Goal: Complete application form: Complete application form

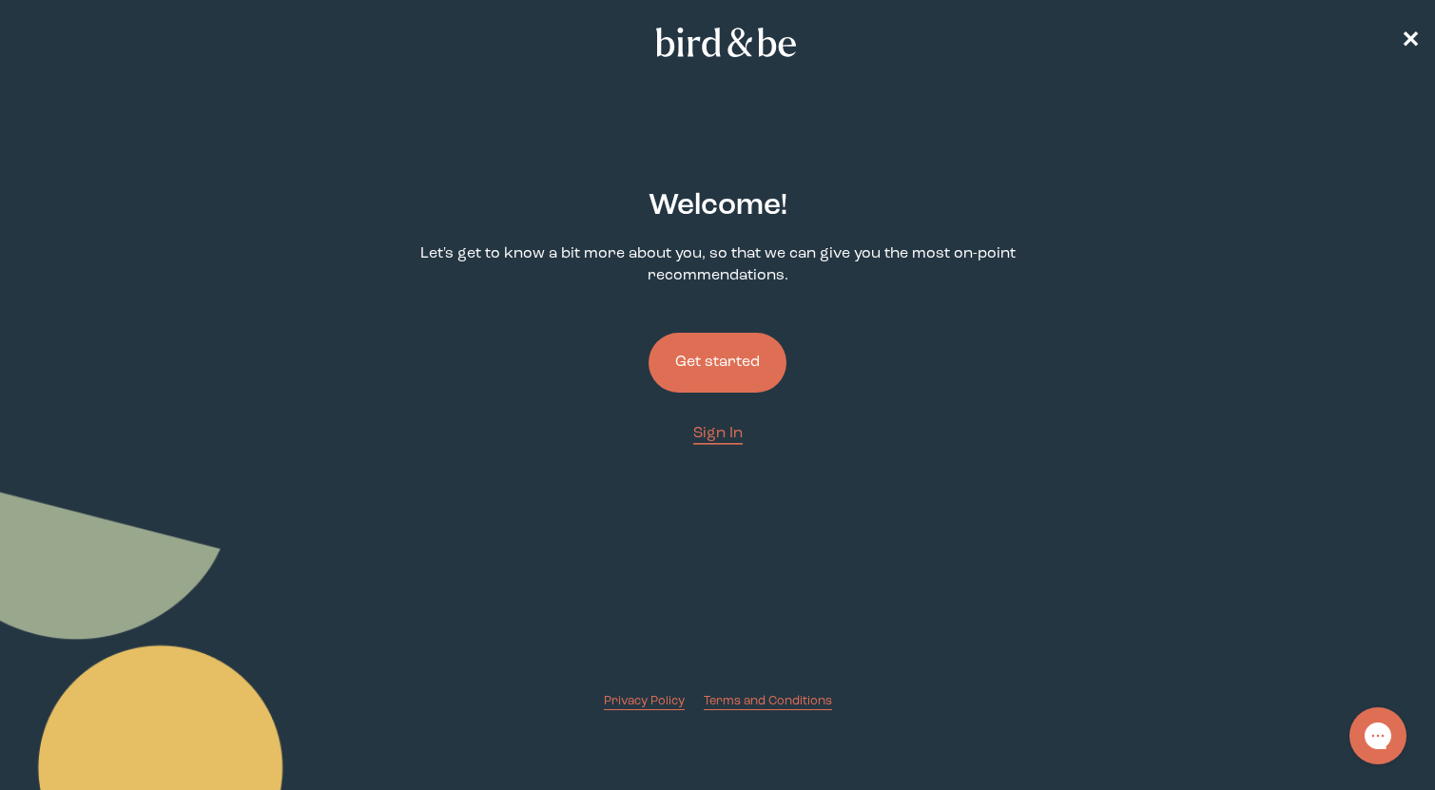
click at [710, 366] on button "Get started" at bounding box center [718, 363] width 138 height 60
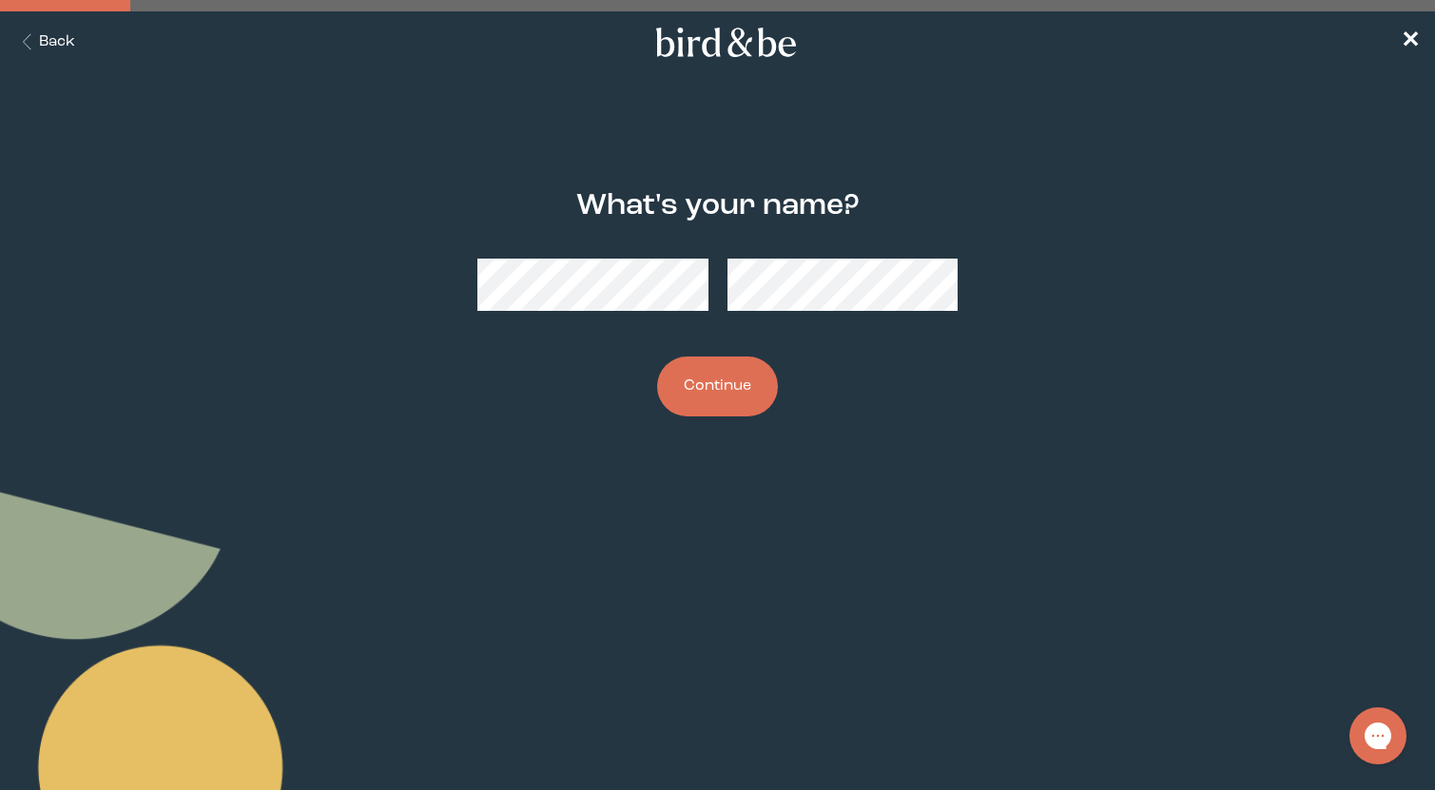
click at [717, 386] on button "Continue" at bounding box center [717, 387] width 121 height 60
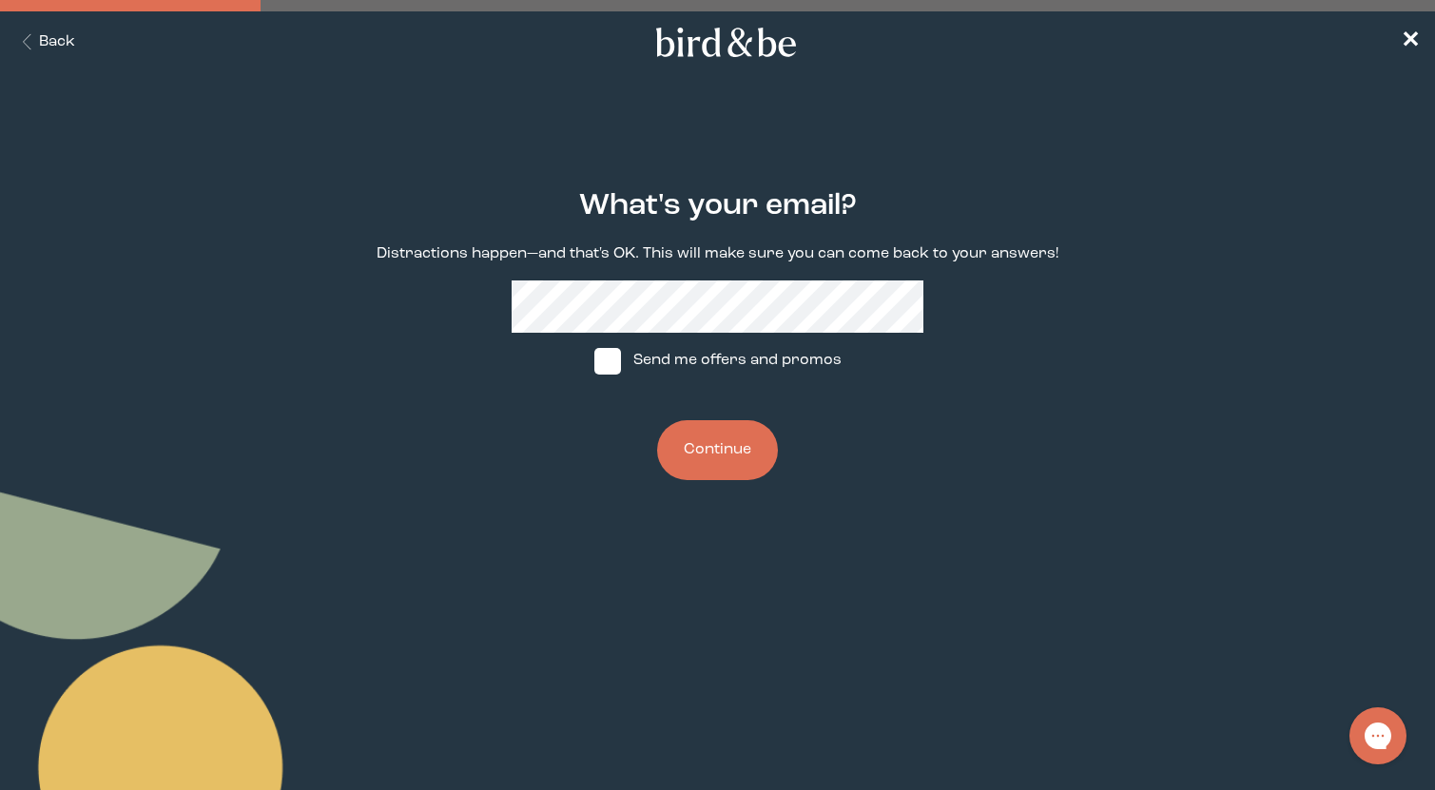
click at [699, 436] on button "Continue" at bounding box center [717, 450] width 121 height 60
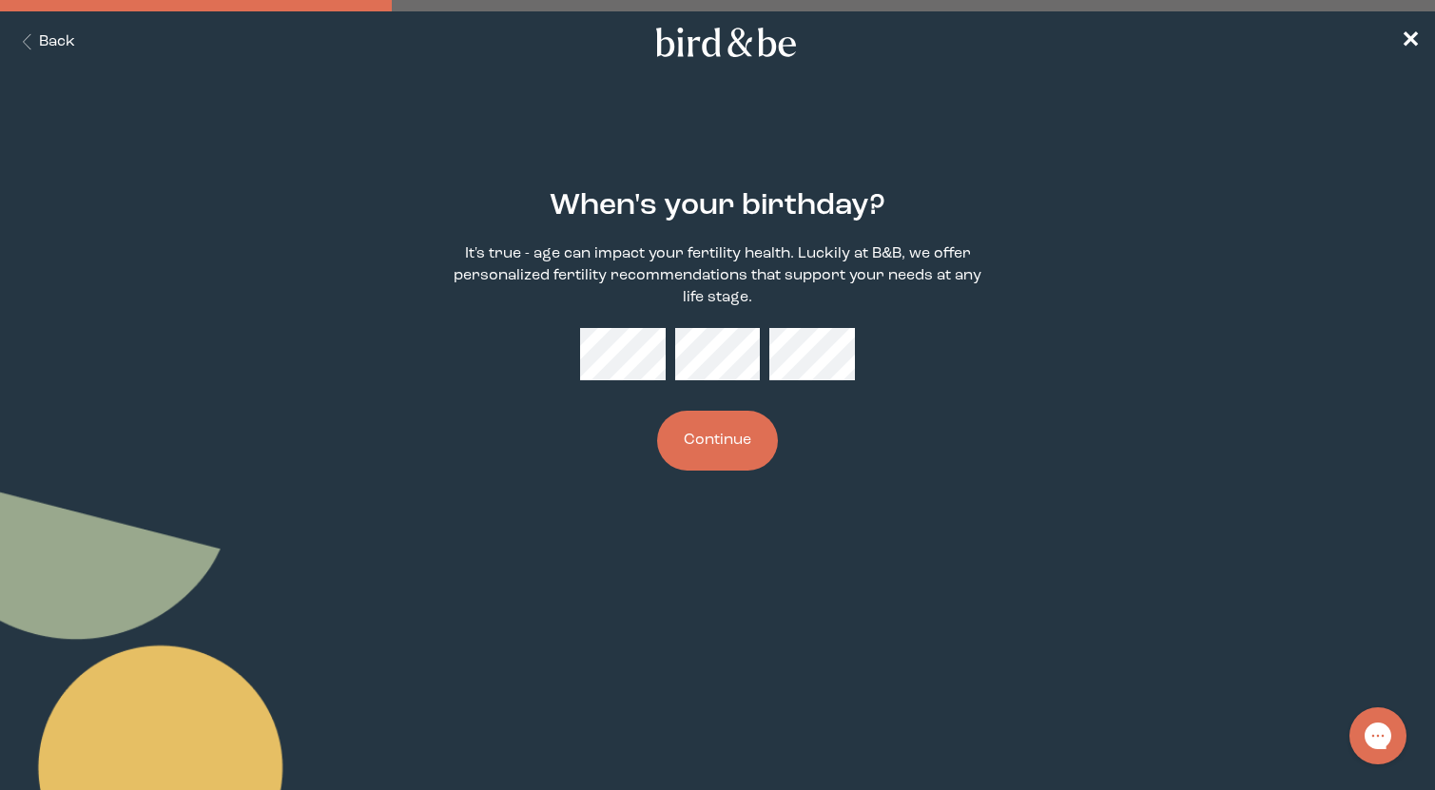
click at [702, 434] on button "Continue" at bounding box center [717, 441] width 121 height 60
click at [713, 438] on button "Continue" at bounding box center [717, 441] width 121 height 60
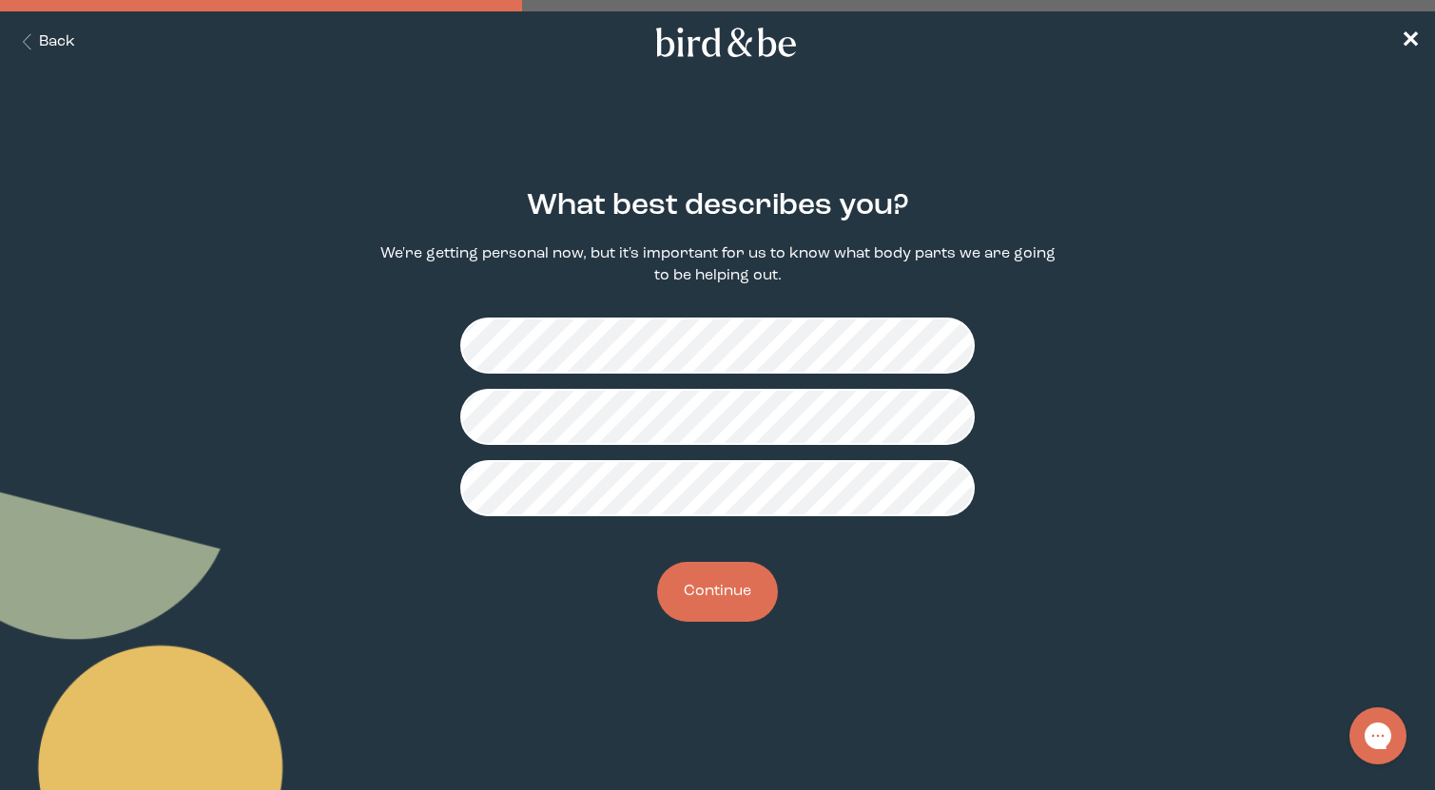
click at [719, 610] on button "Continue" at bounding box center [717, 592] width 121 height 60
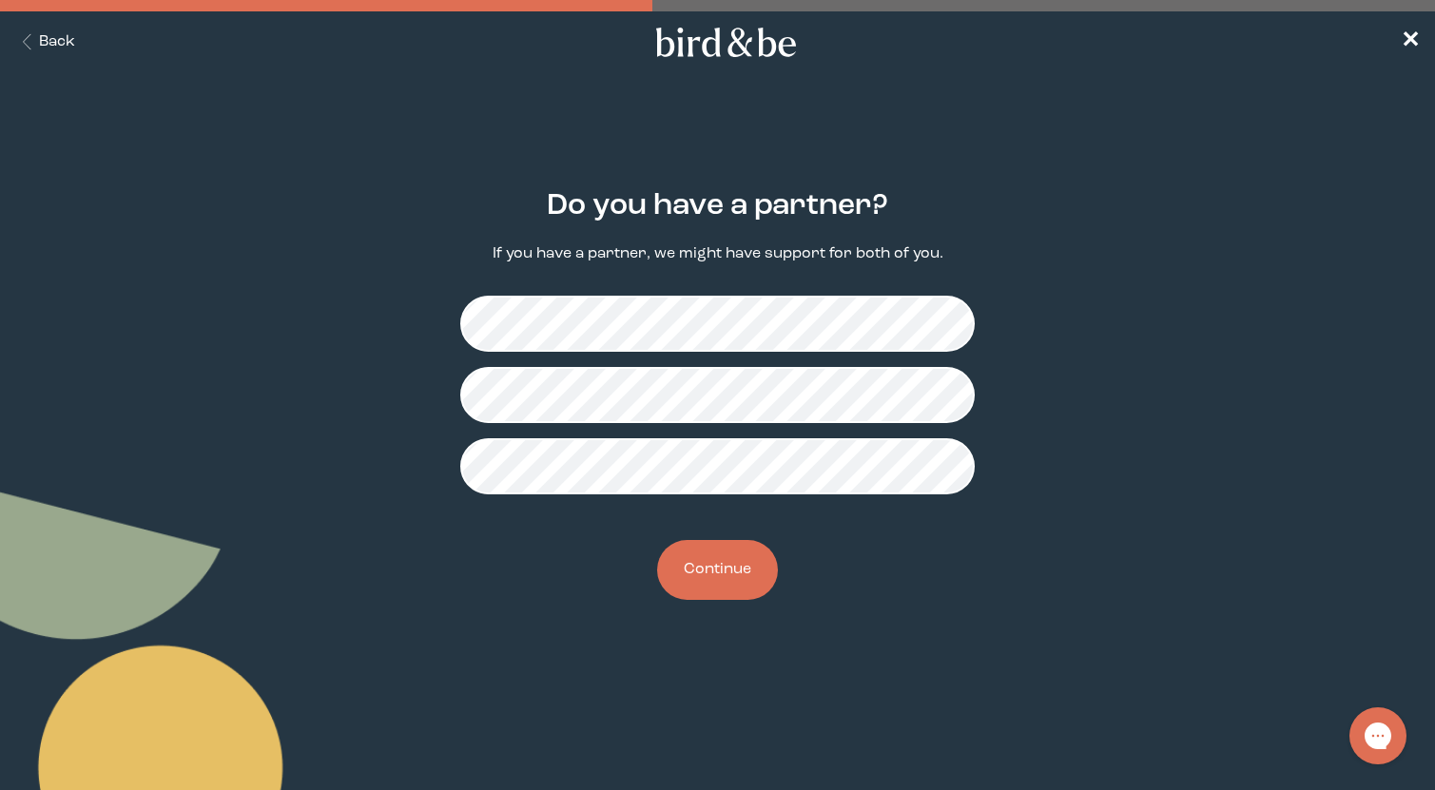
click at [710, 576] on button "Continue" at bounding box center [717, 570] width 121 height 60
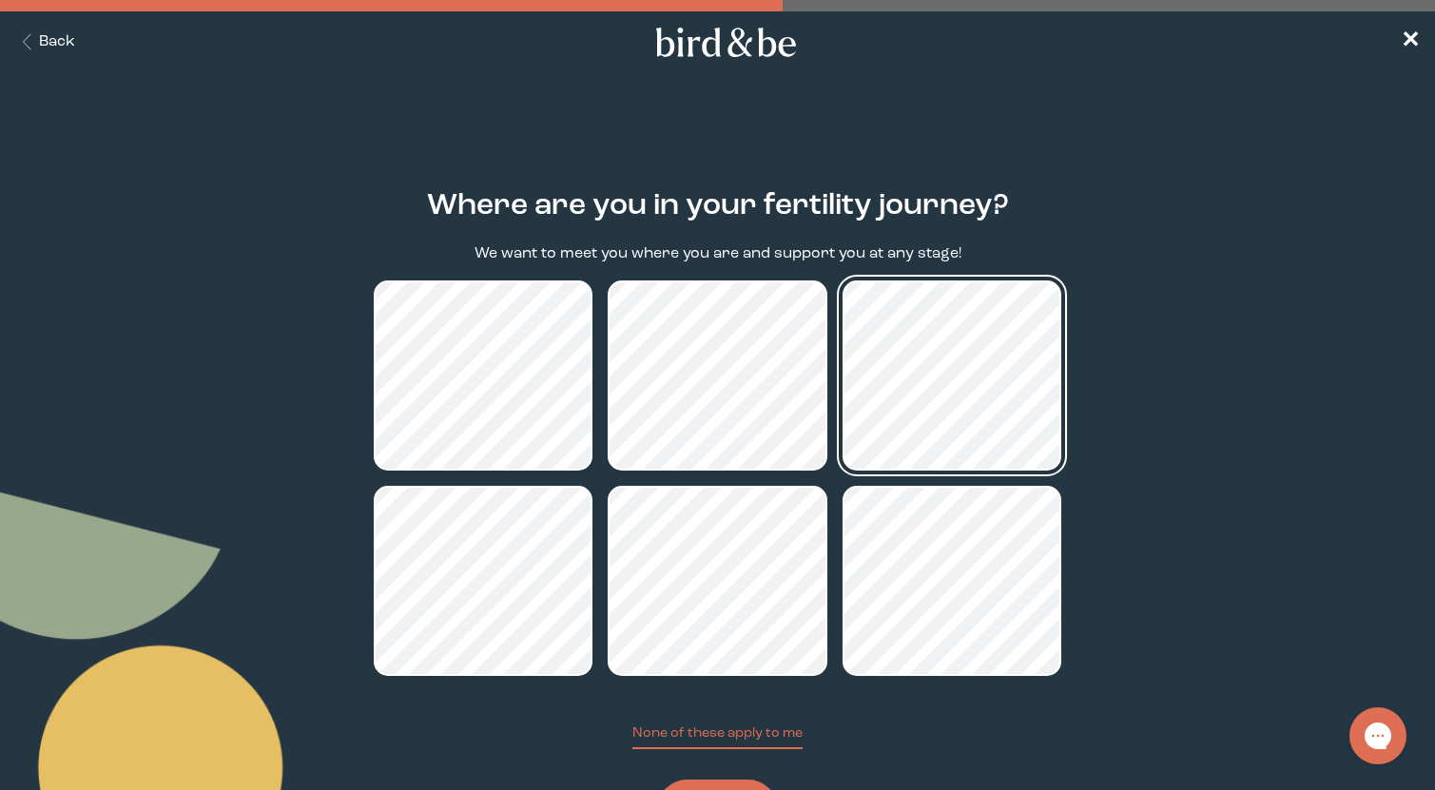
scroll to position [87, 0]
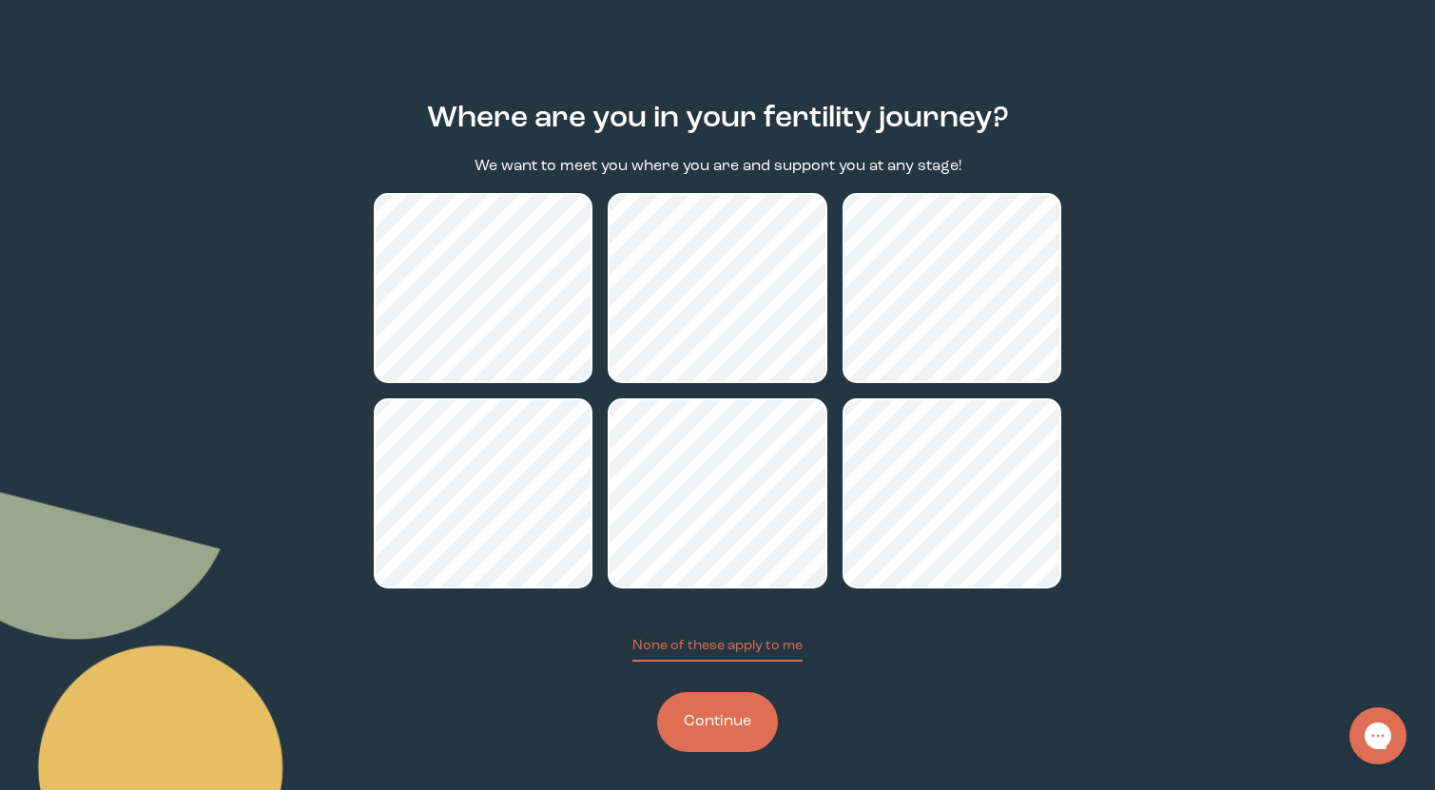
click at [707, 715] on button "Continue" at bounding box center [717, 722] width 121 height 60
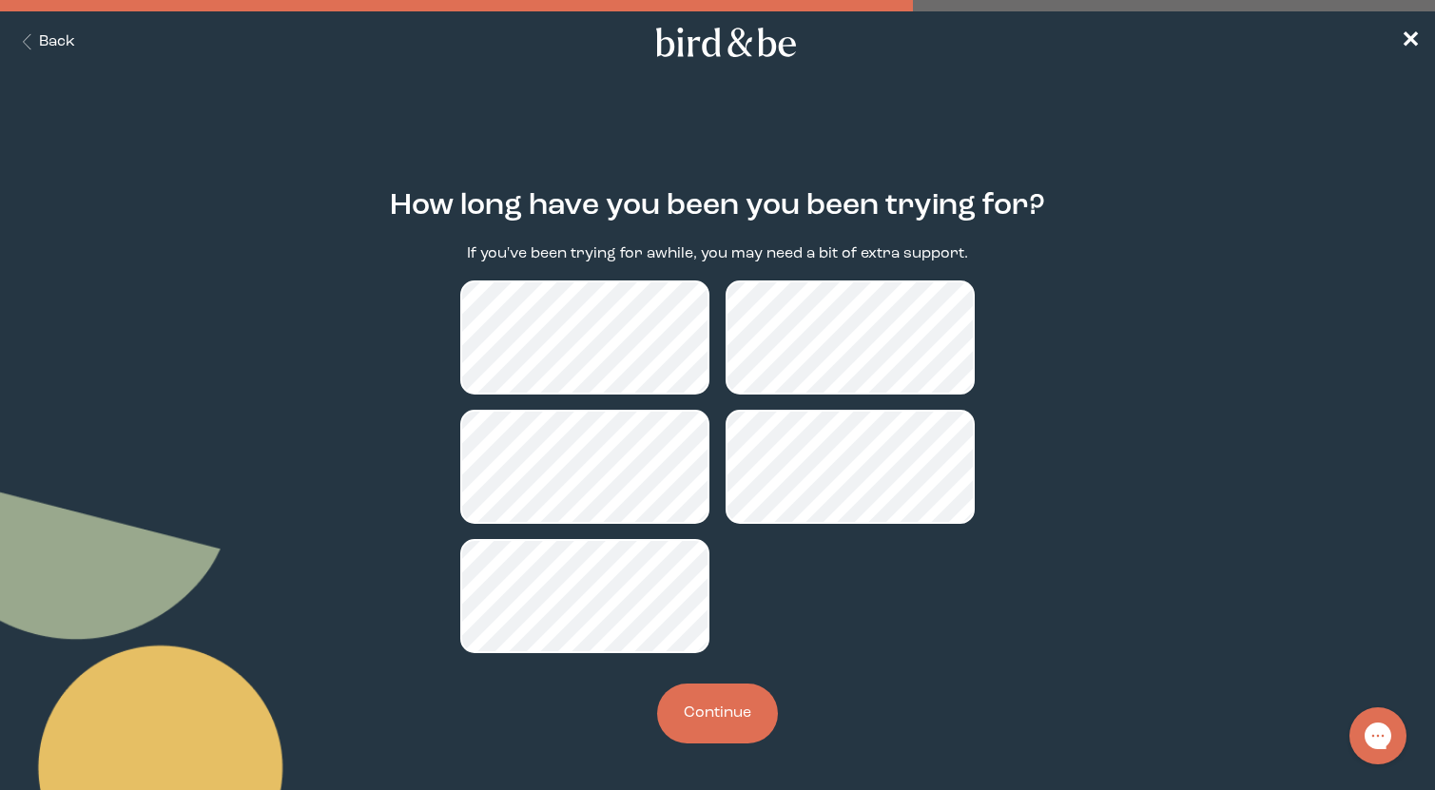
click at [716, 710] on button "Continue" at bounding box center [717, 714] width 121 height 60
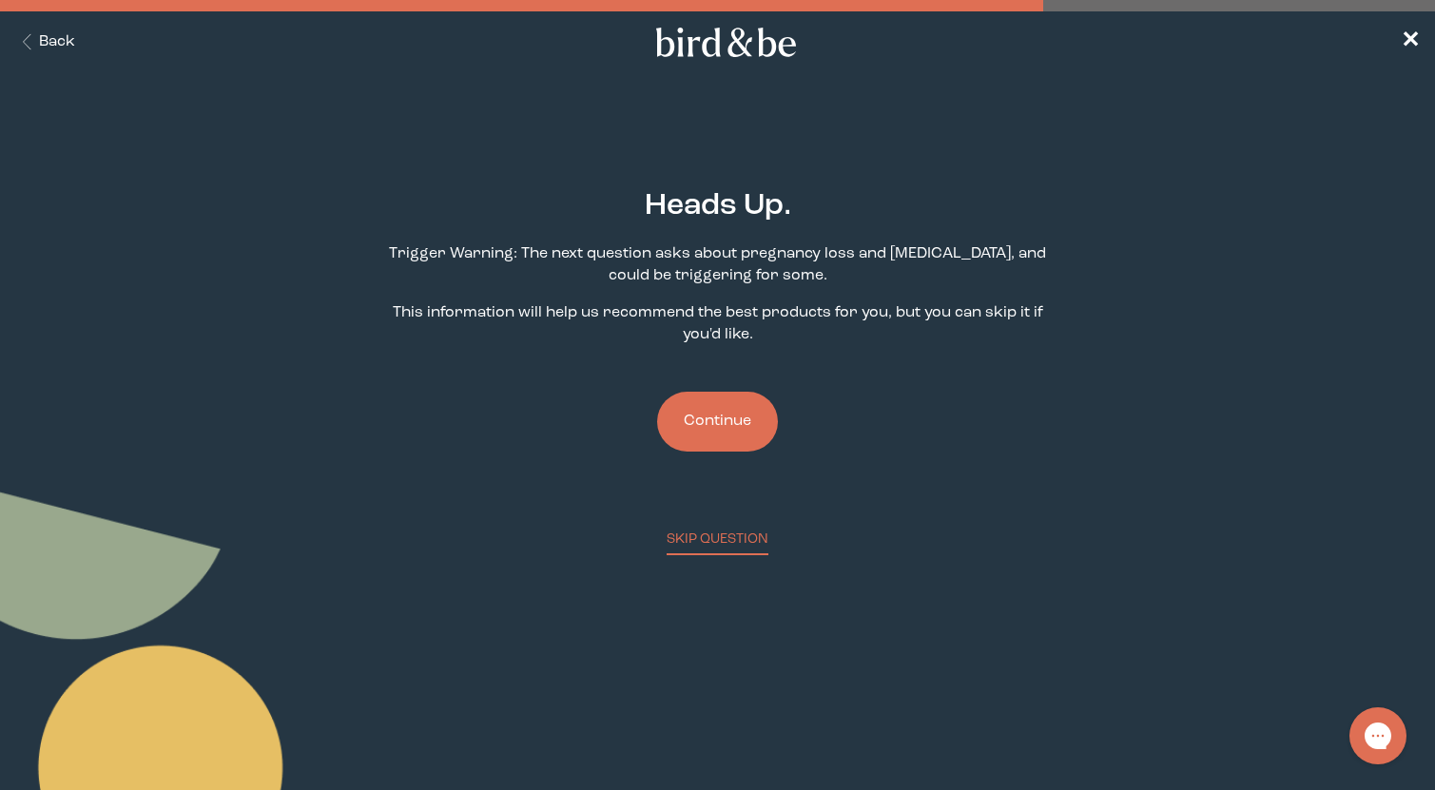
click at [741, 431] on button "Continue" at bounding box center [717, 422] width 121 height 60
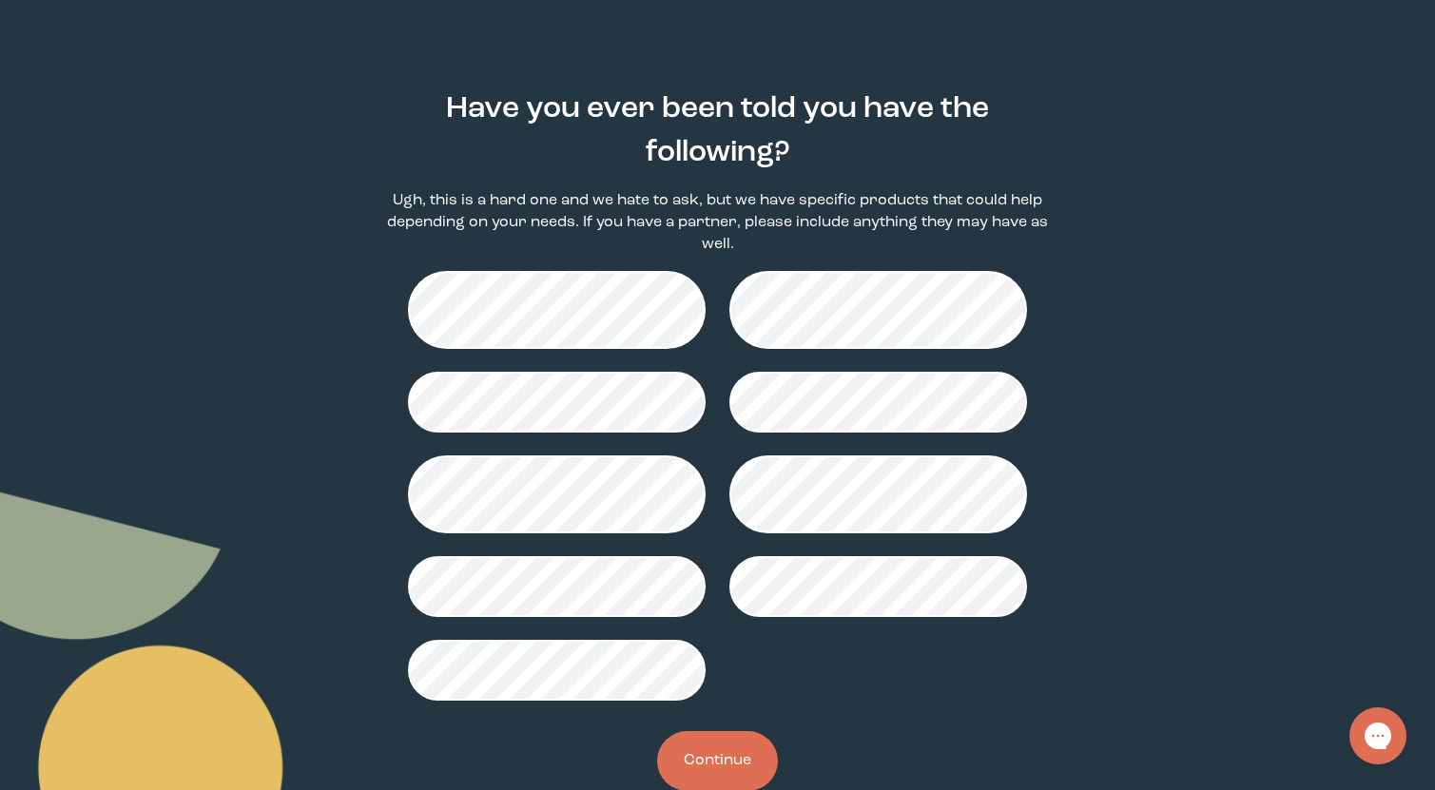
scroll to position [98, 0]
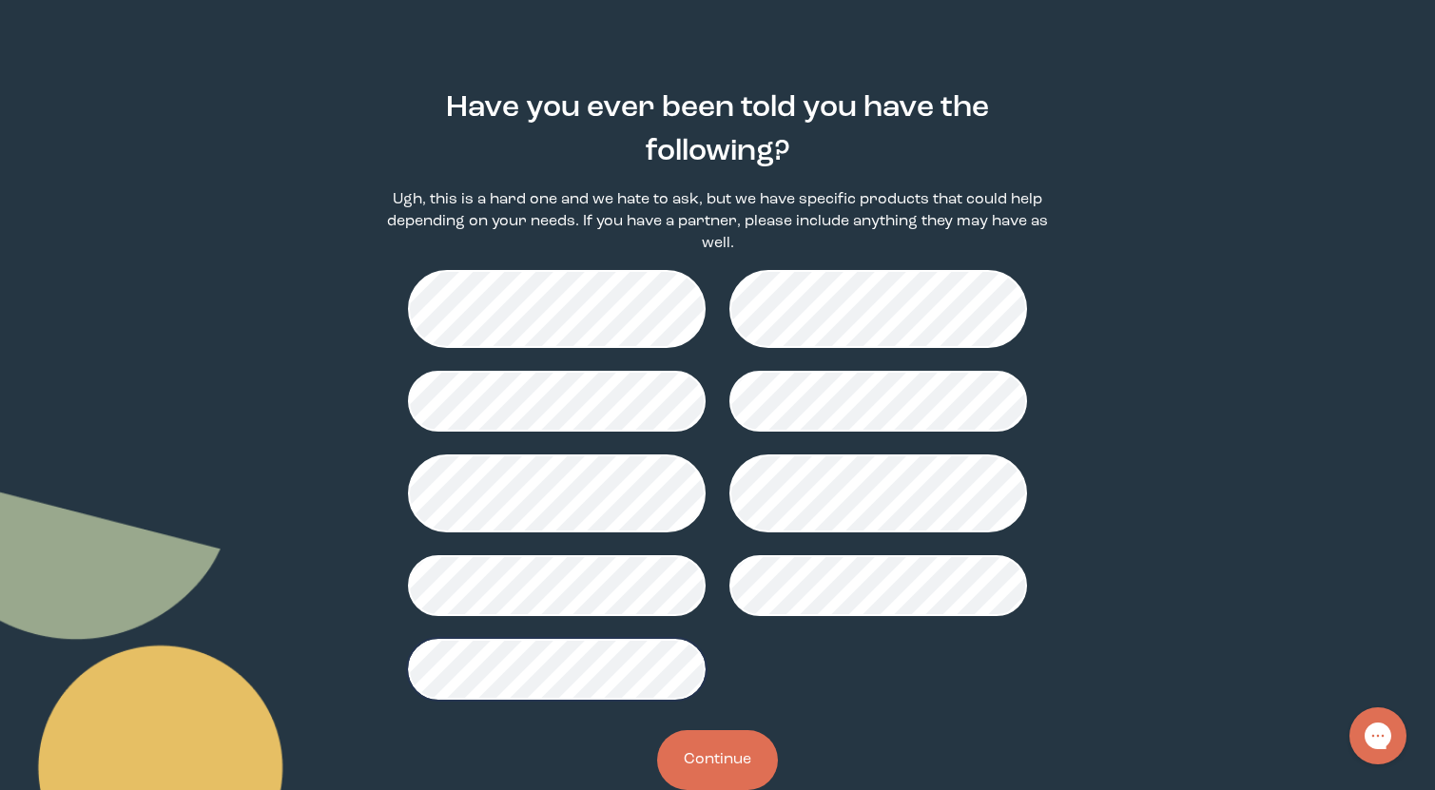
click at [686, 752] on button "Continue" at bounding box center [717, 760] width 121 height 60
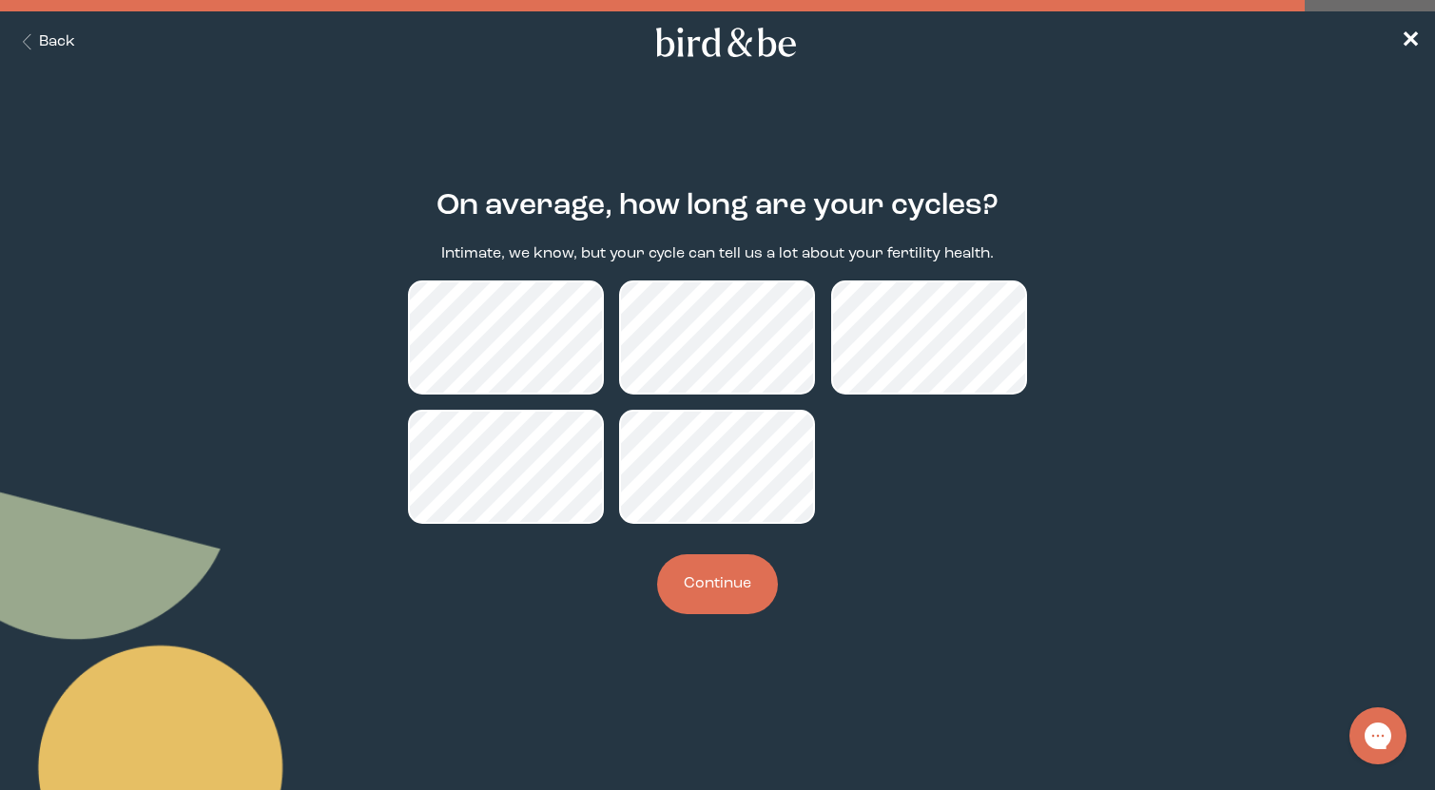
click at [717, 596] on button "Continue" at bounding box center [717, 584] width 121 height 60
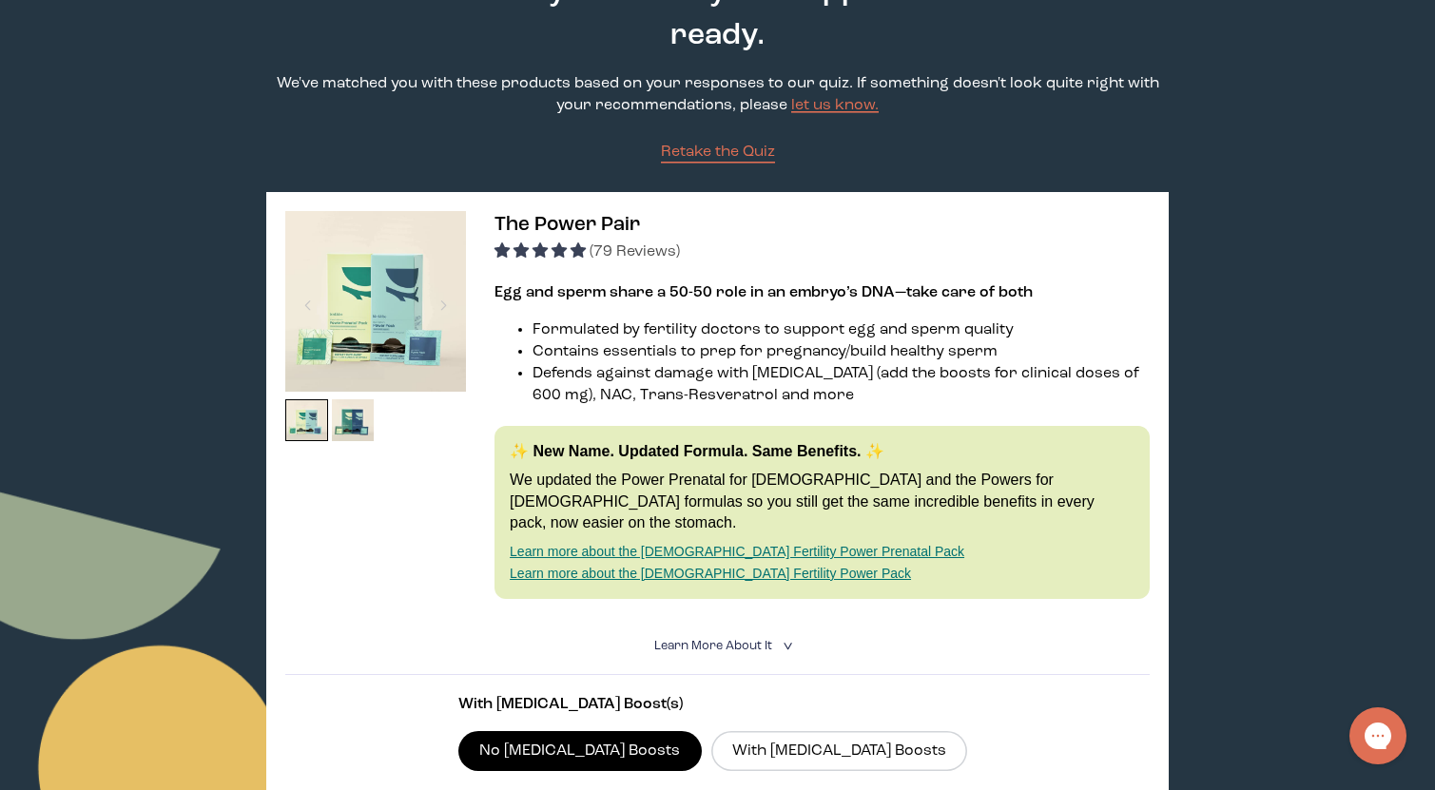
scroll to position [224, 0]
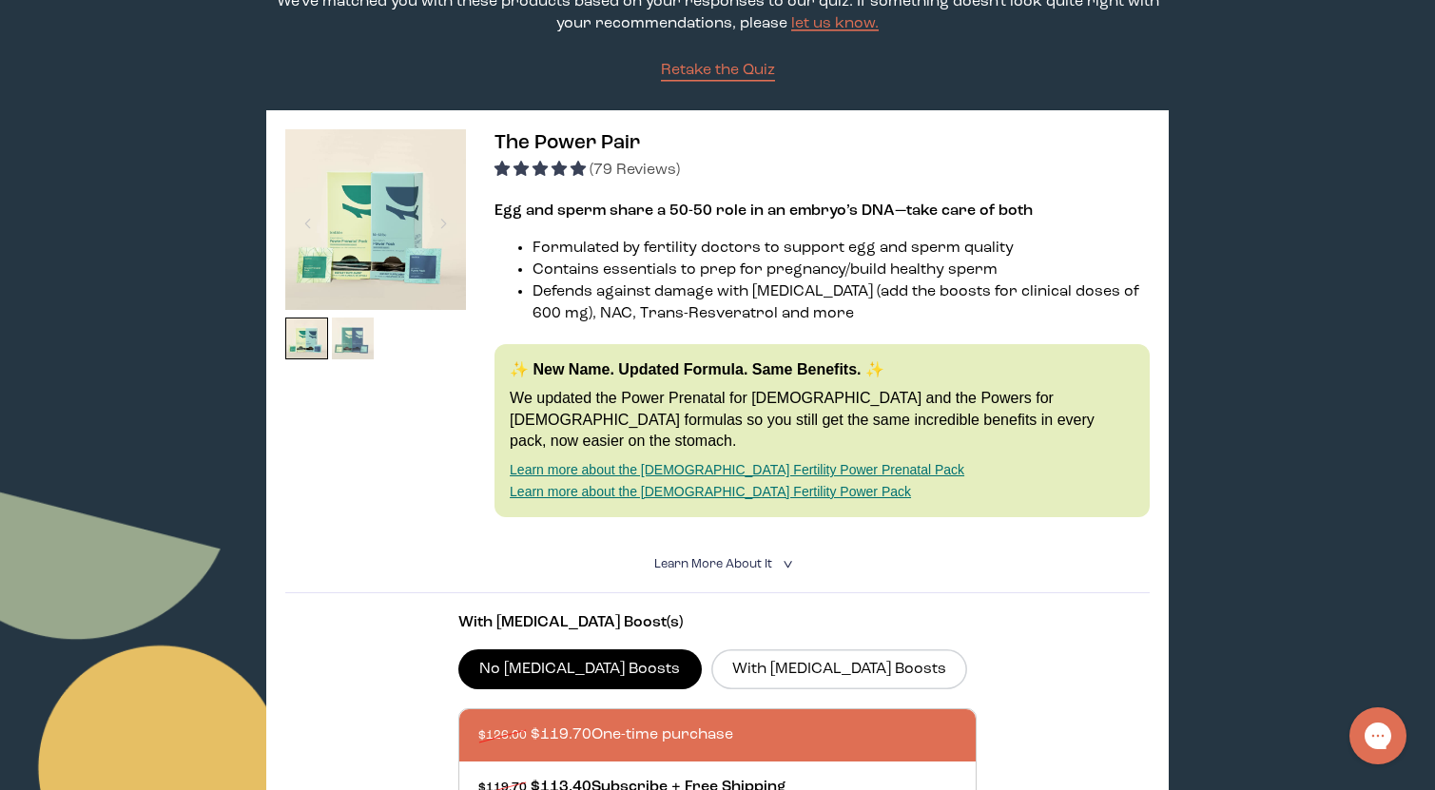
click at [365, 355] on img at bounding box center [353, 339] width 43 height 43
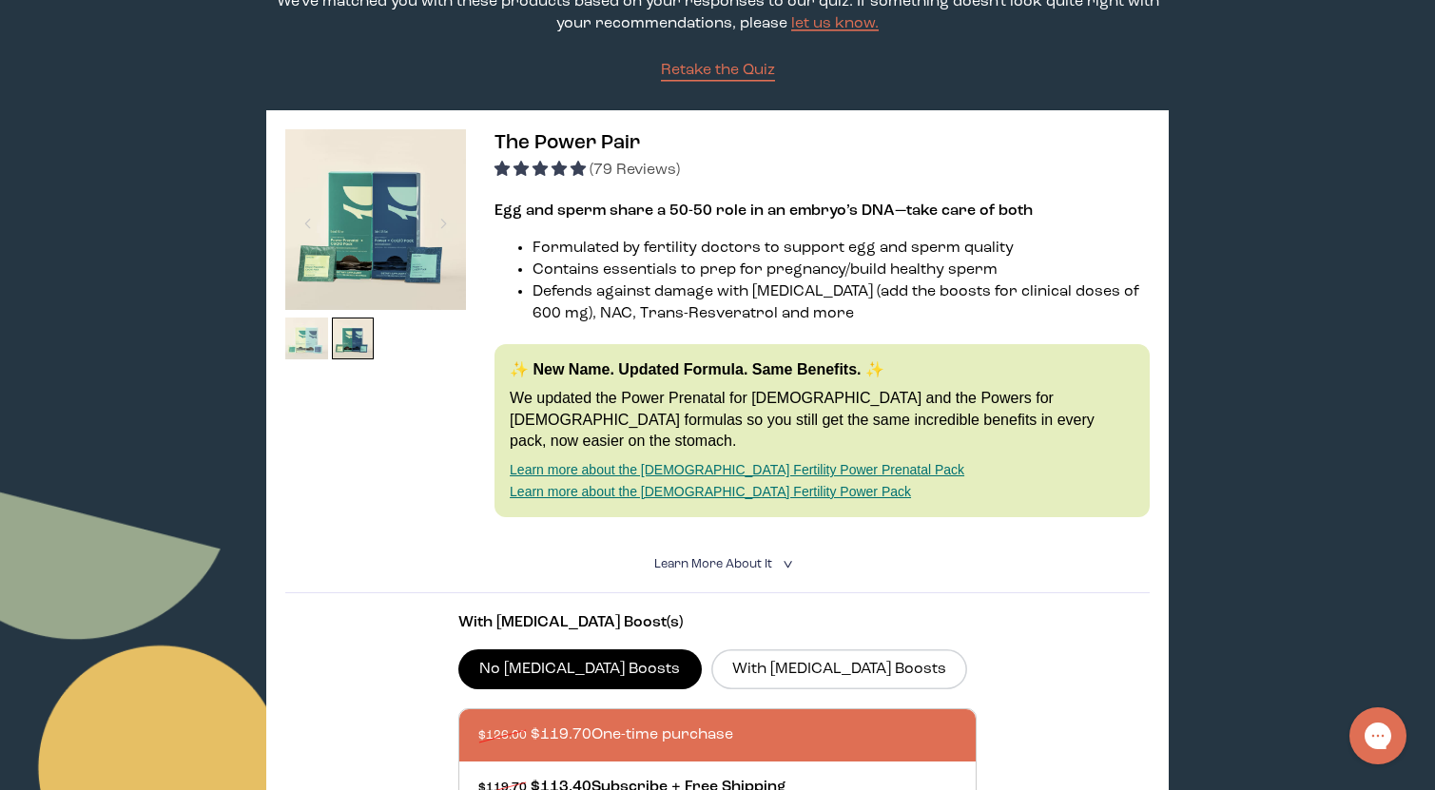
click at [293, 351] on img at bounding box center [306, 339] width 43 height 43
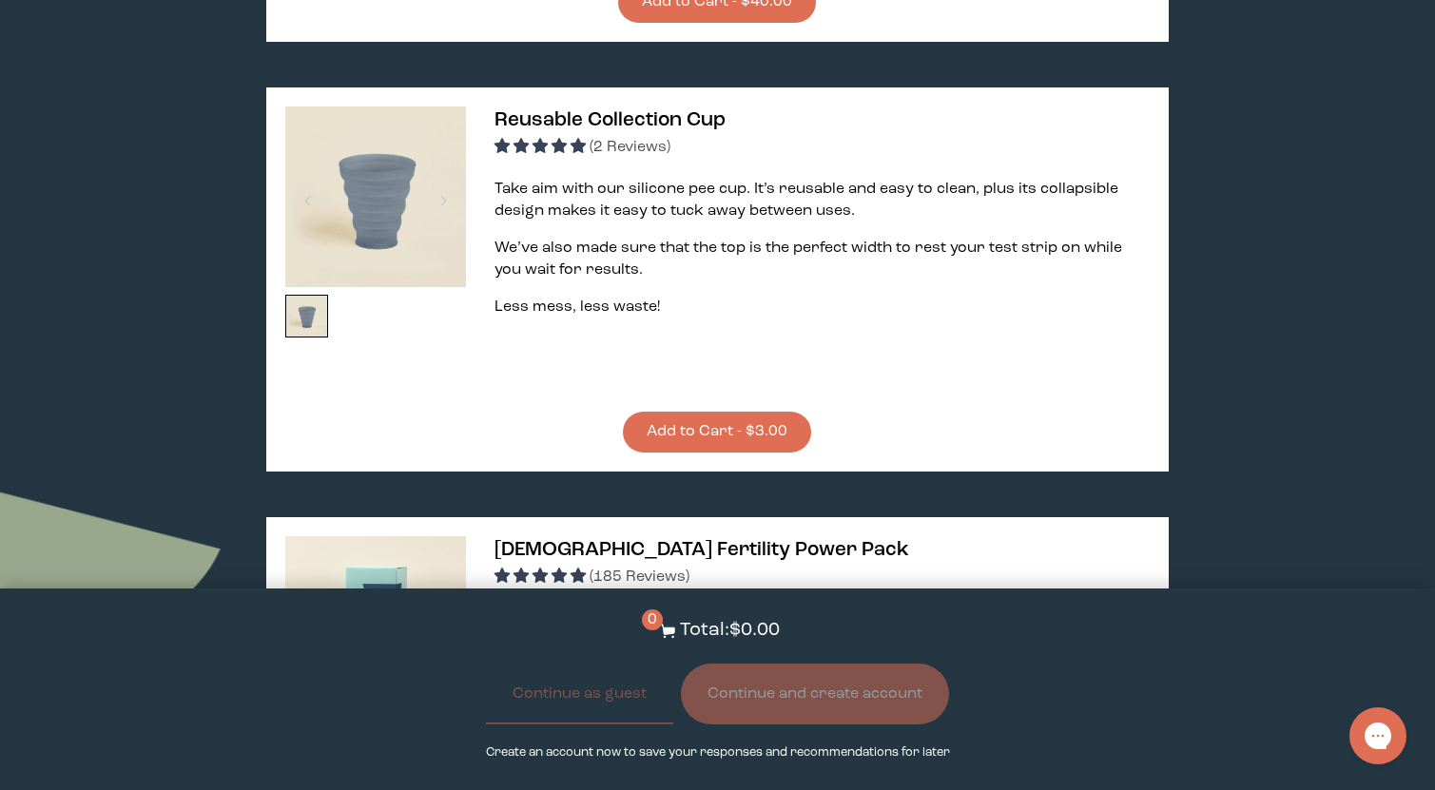
scroll to position [3320, 0]
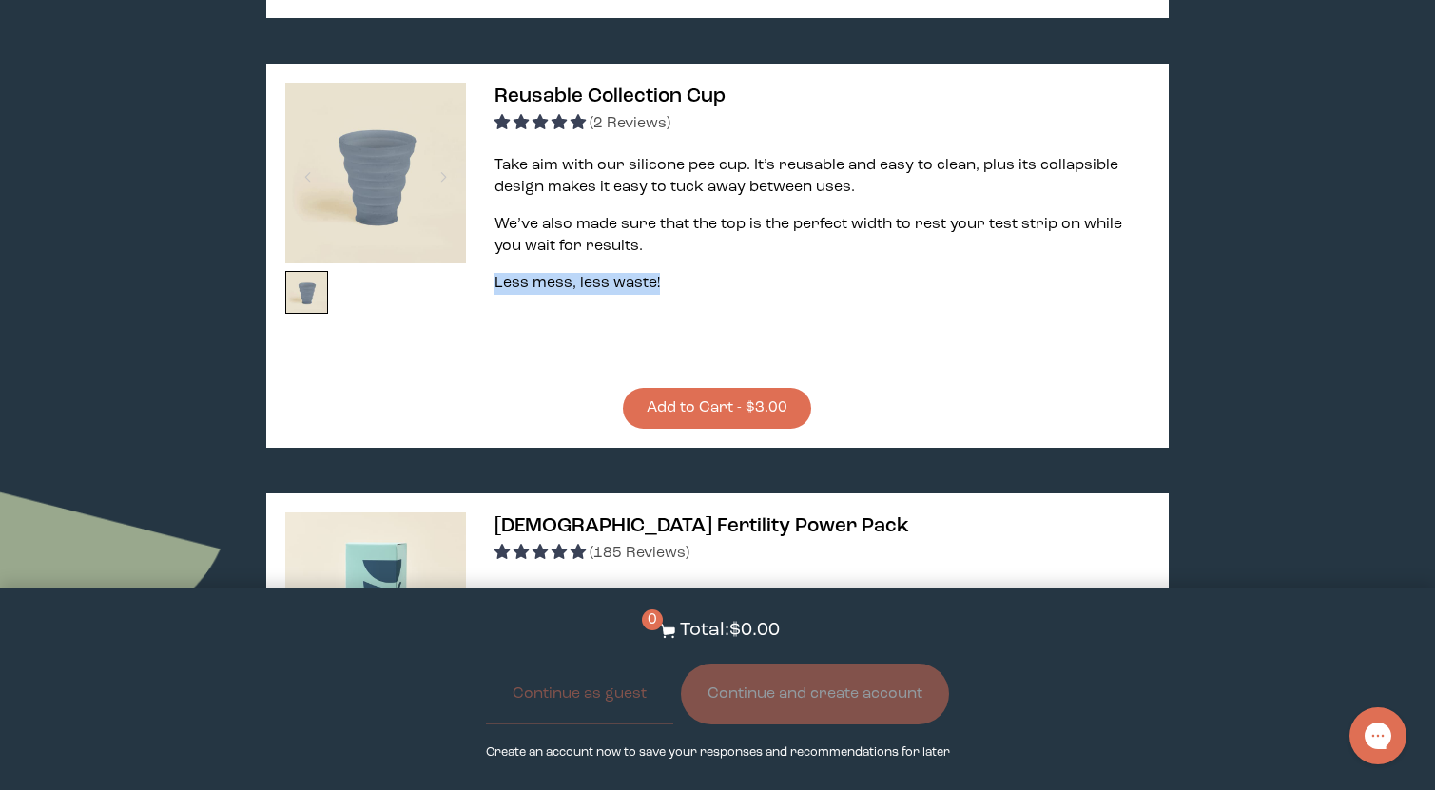
drag, startPoint x: 781, startPoint y: 300, endPoint x: 776, endPoint y: 264, distance: 36.4
click at [776, 264] on div "Take aim with our silicone pee cup. It’s reusable and easy to clean, plus its c…" at bounding box center [821, 238] width 655 height 166
click at [776, 264] on div "Take aim with our silicone pee cup. It’s reusable and easy to clean, plus its c…" at bounding box center [821, 225] width 655 height 140
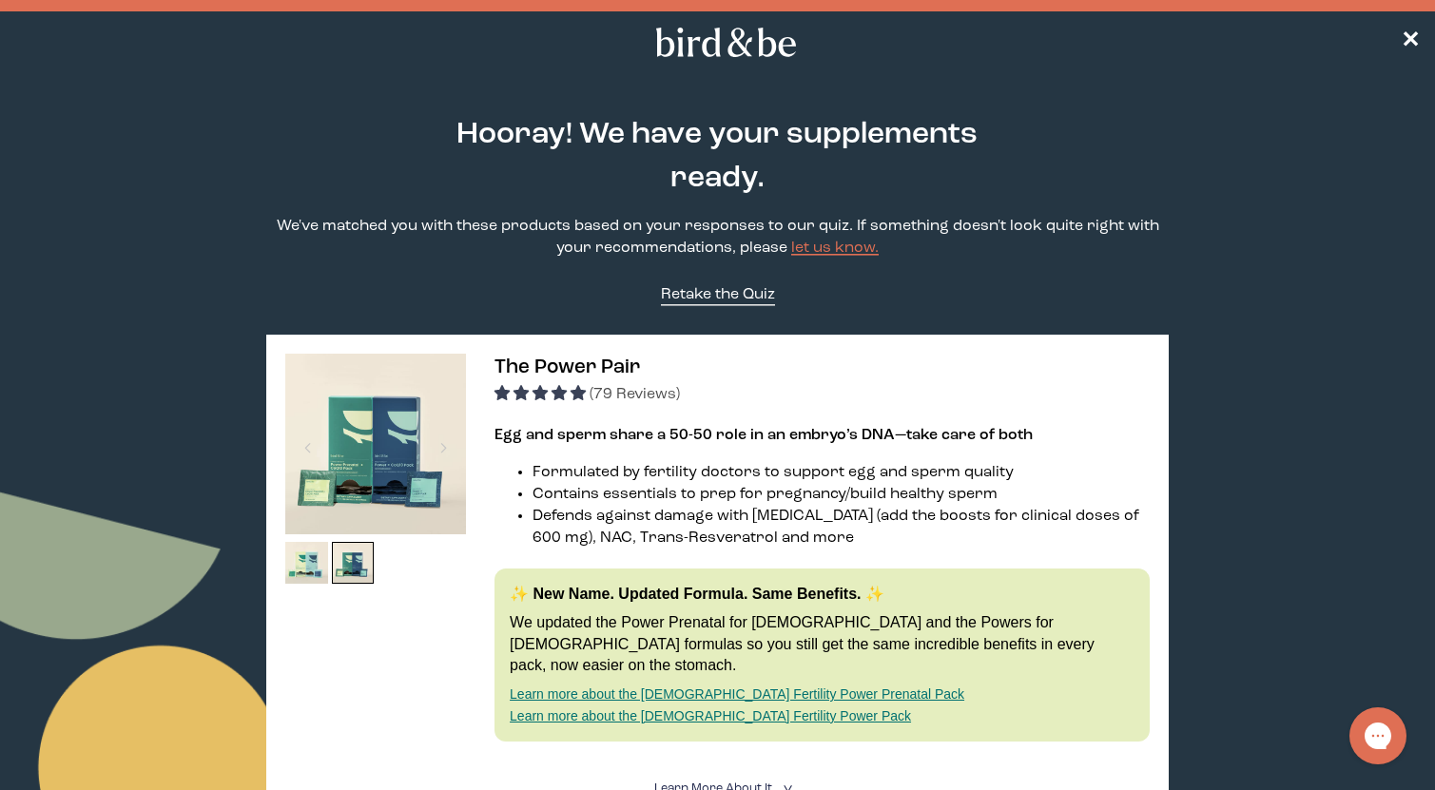
scroll to position [0, 0]
click at [738, 303] on link "Retake the Quiz" at bounding box center [718, 295] width 114 height 22
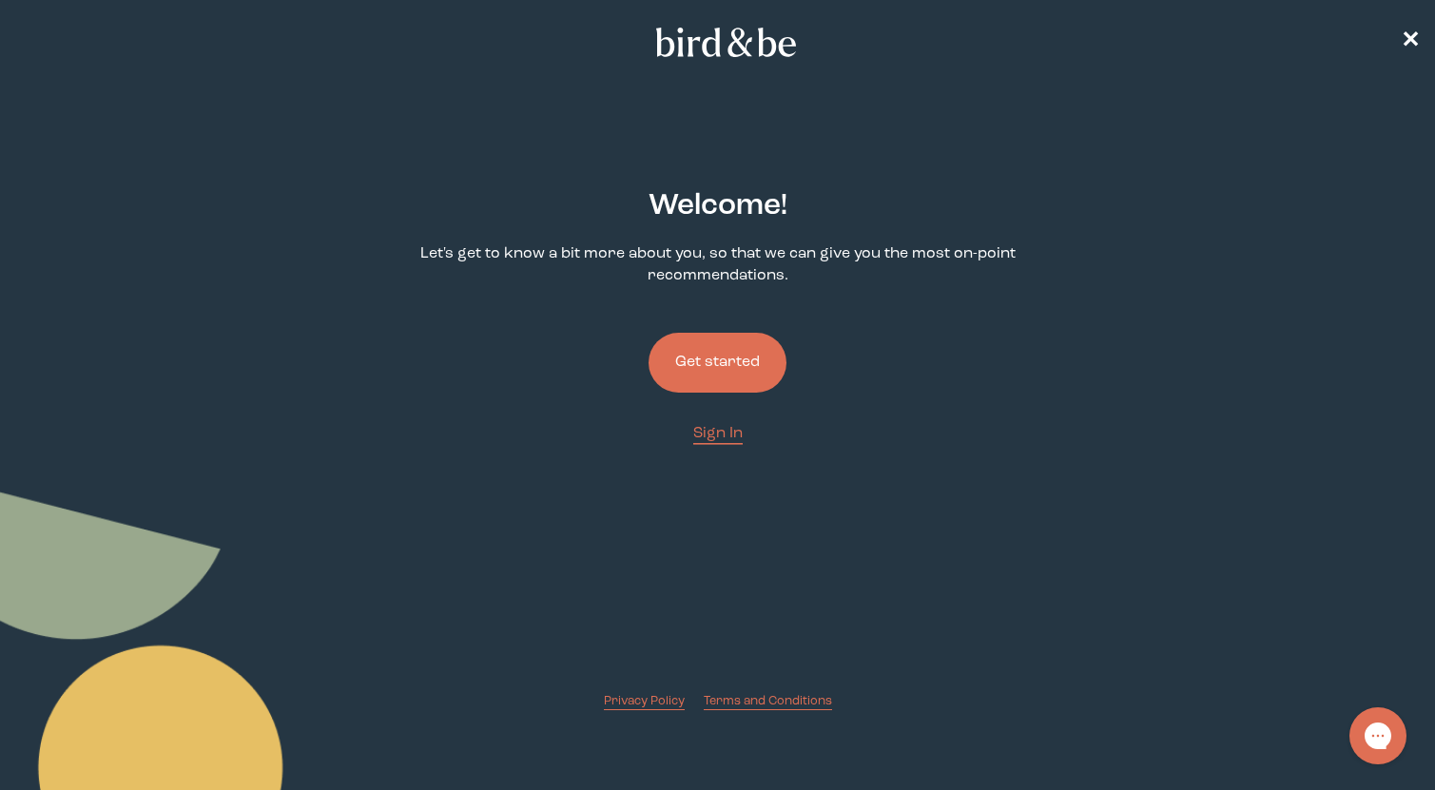
click at [731, 365] on button "Get started" at bounding box center [718, 363] width 138 height 60
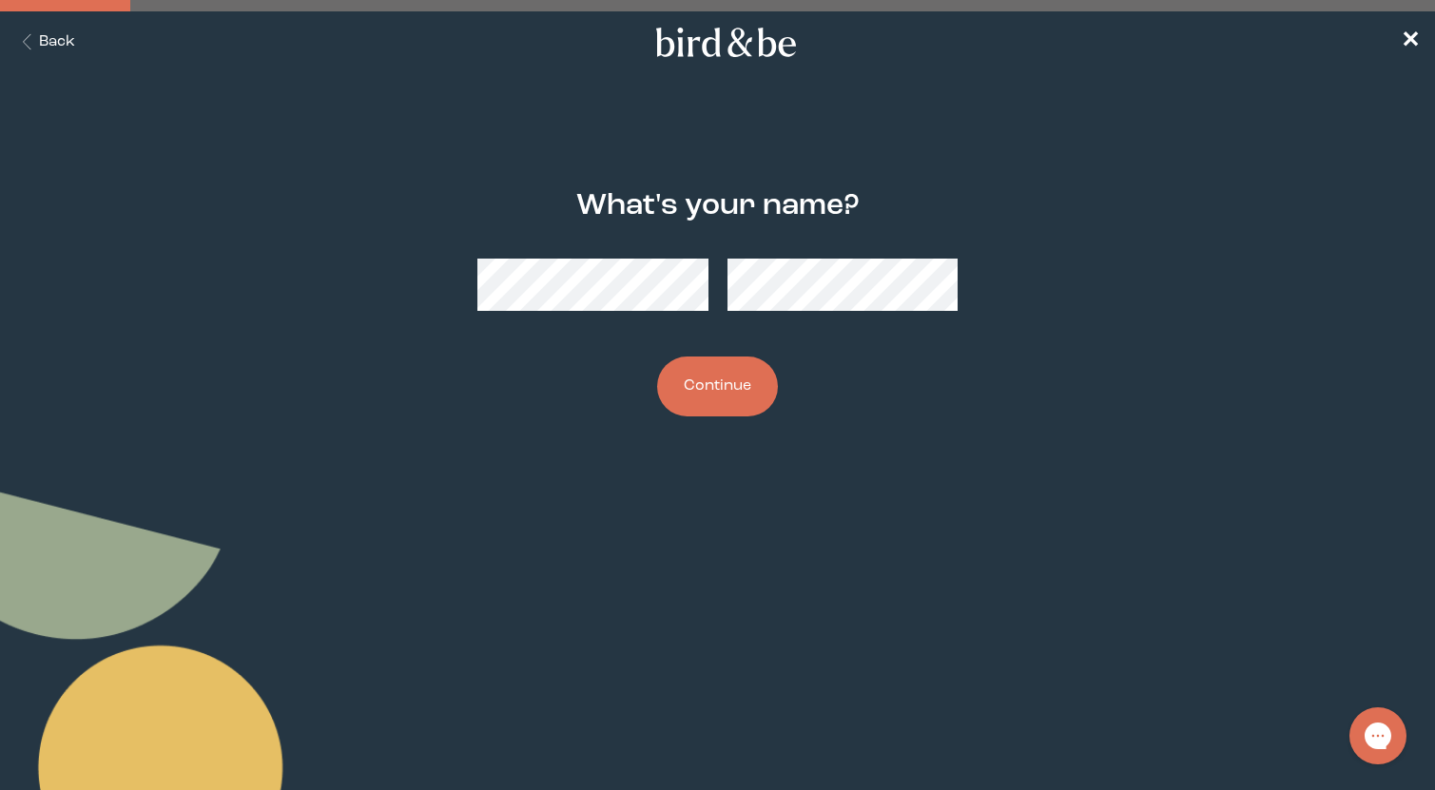
click at [716, 397] on button "Continue" at bounding box center [717, 387] width 121 height 60
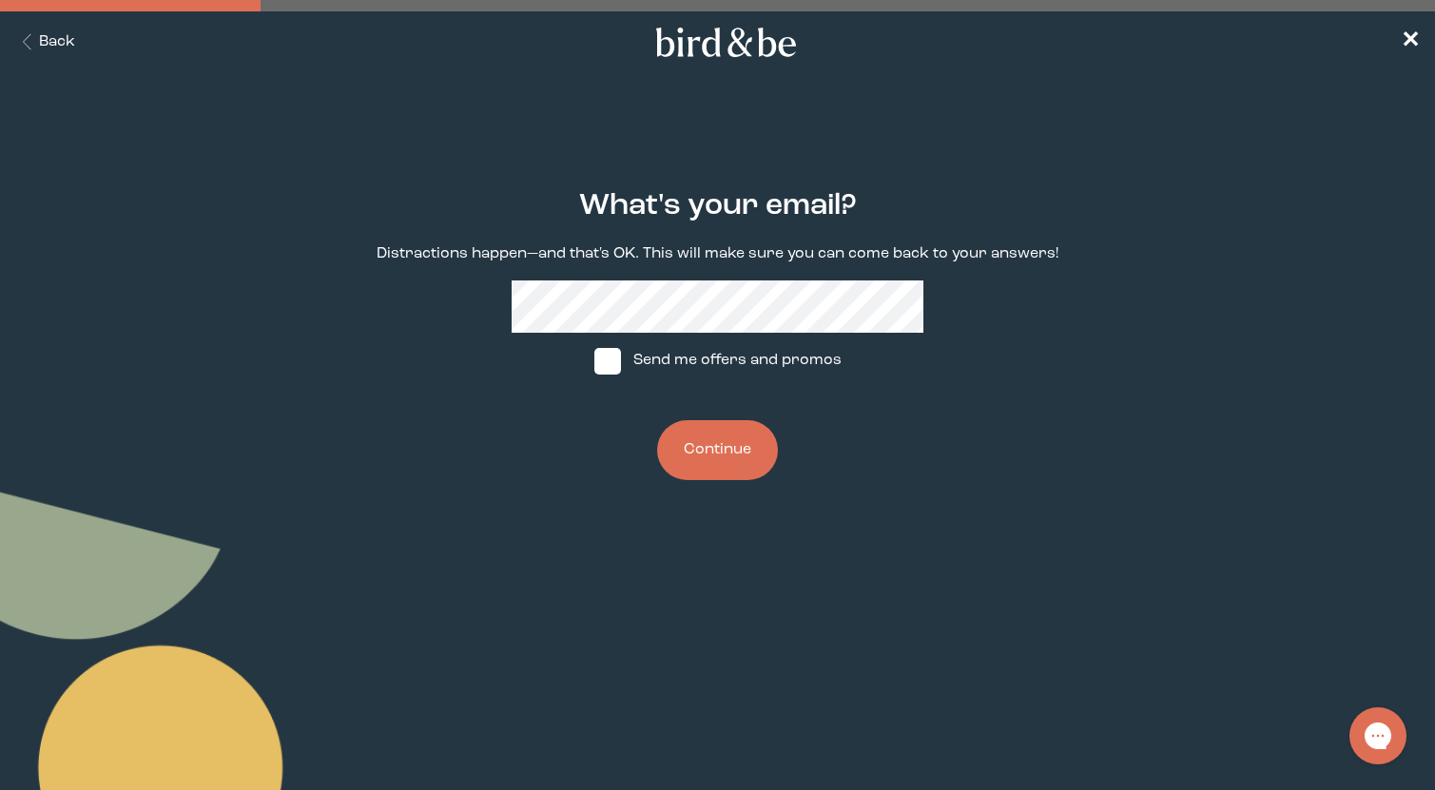
click at [717, 445] on button "Continue" at bounding box center [717, 450] width 121 height 60
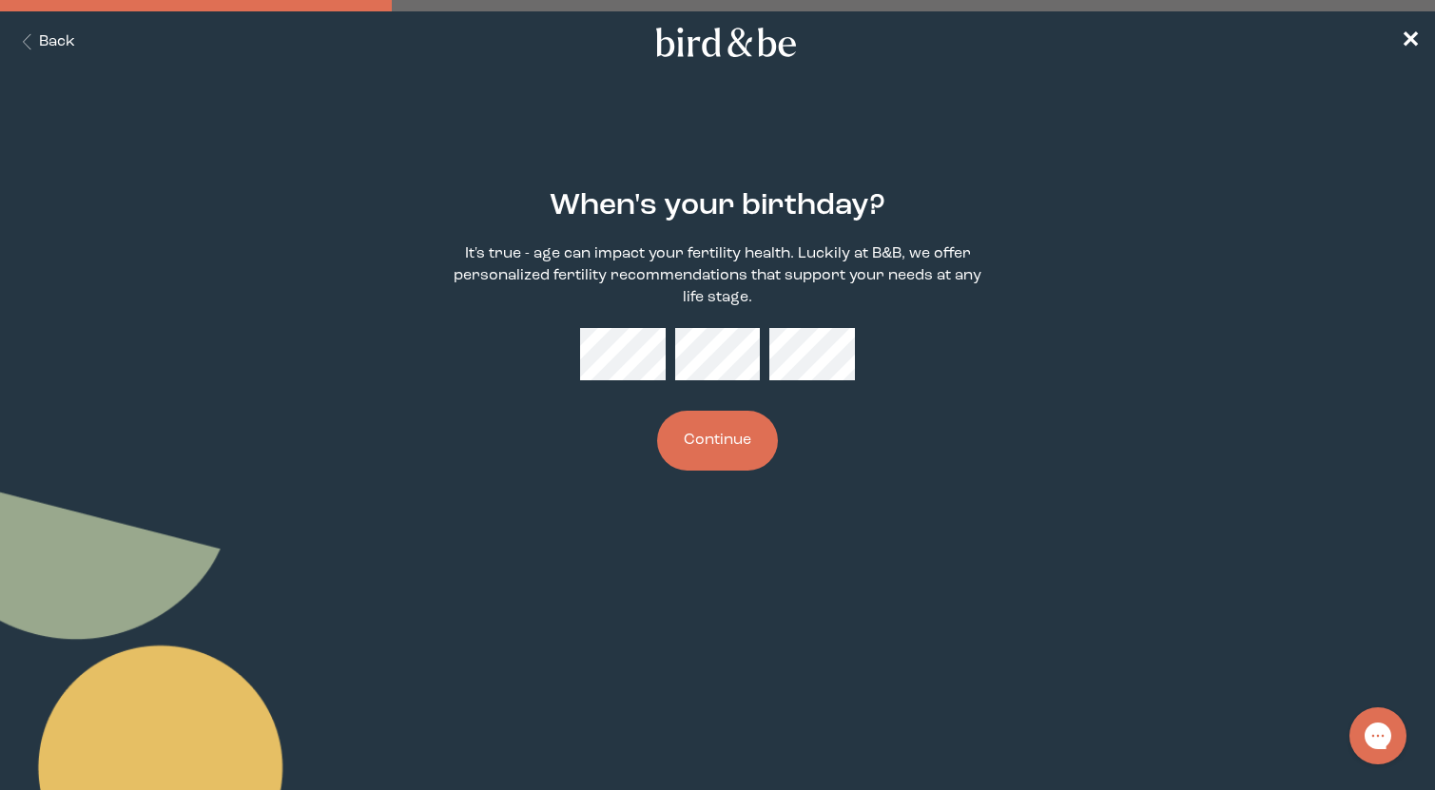
click at [717, 445] on button "Continue" at bounding box center [717, 441] width 121 height 60
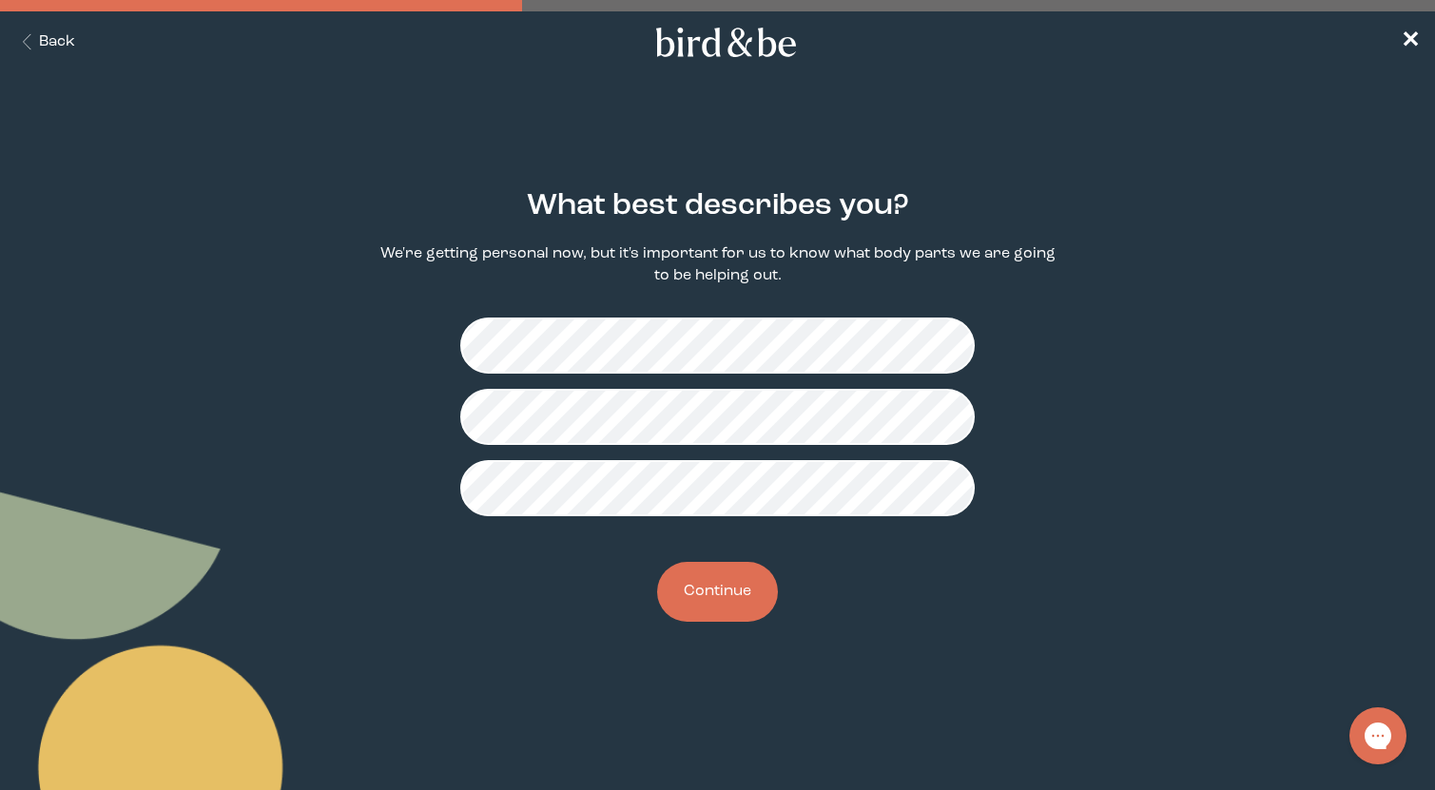
click at [710, 552] on div "What best describes you? We're getting personal now, but it's important for us …" at bounding box center [718, 406] width 688 height 494
click at [710, 611] on button "Continue" at bounding box center [717, 592] width 121 height 60
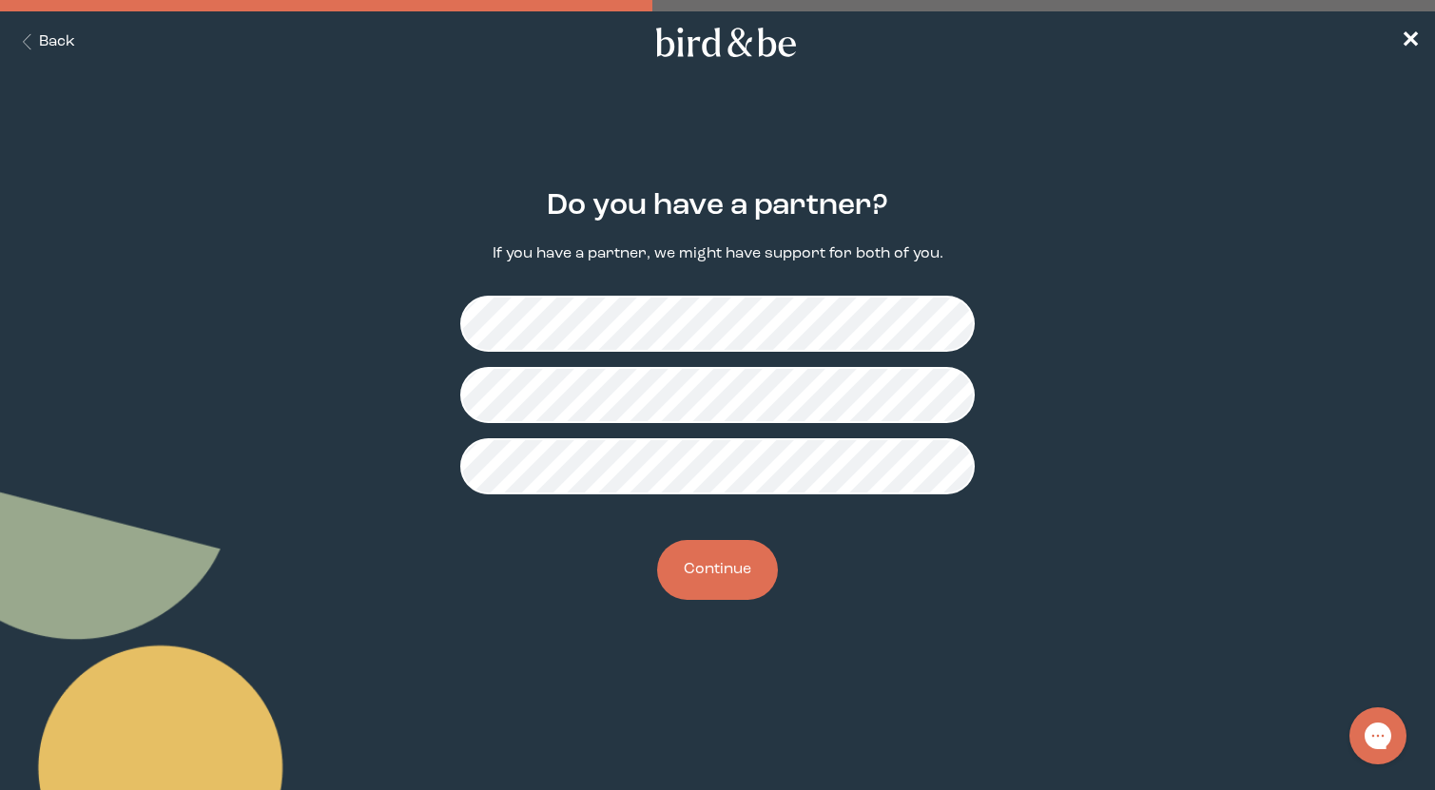
click at [710, 611] on div "Do you have a partner? If you have a partner, we might have support for both of…" at bounding box center [718, 395] width 688 height 472
click at [703, 592] on button "Continue" at bounding box center [717, 570] width 121 height 60
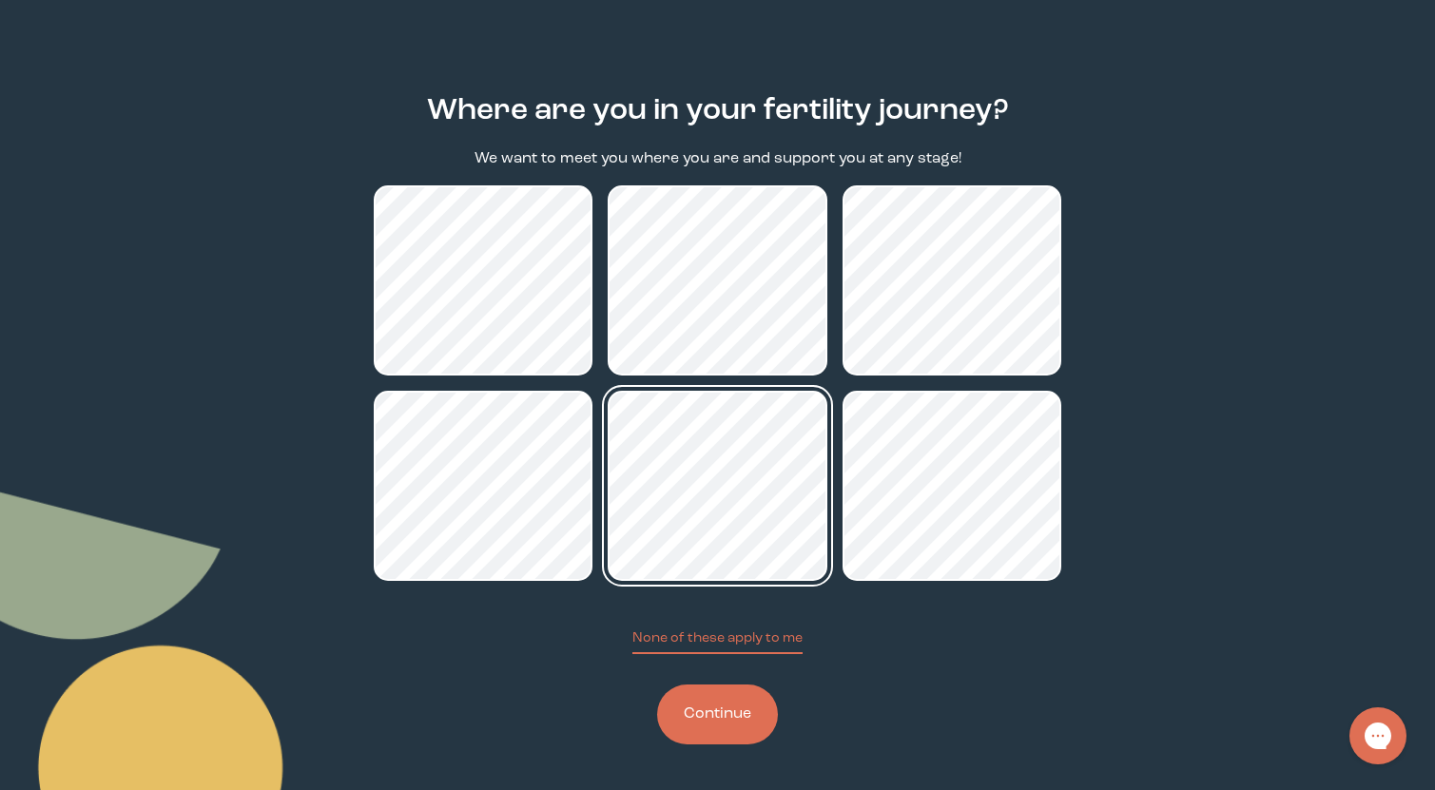
scroll to position [95, 0]
click at [724, 727] on button "Continue" at bounding box center [717, 715] width 121 height 60
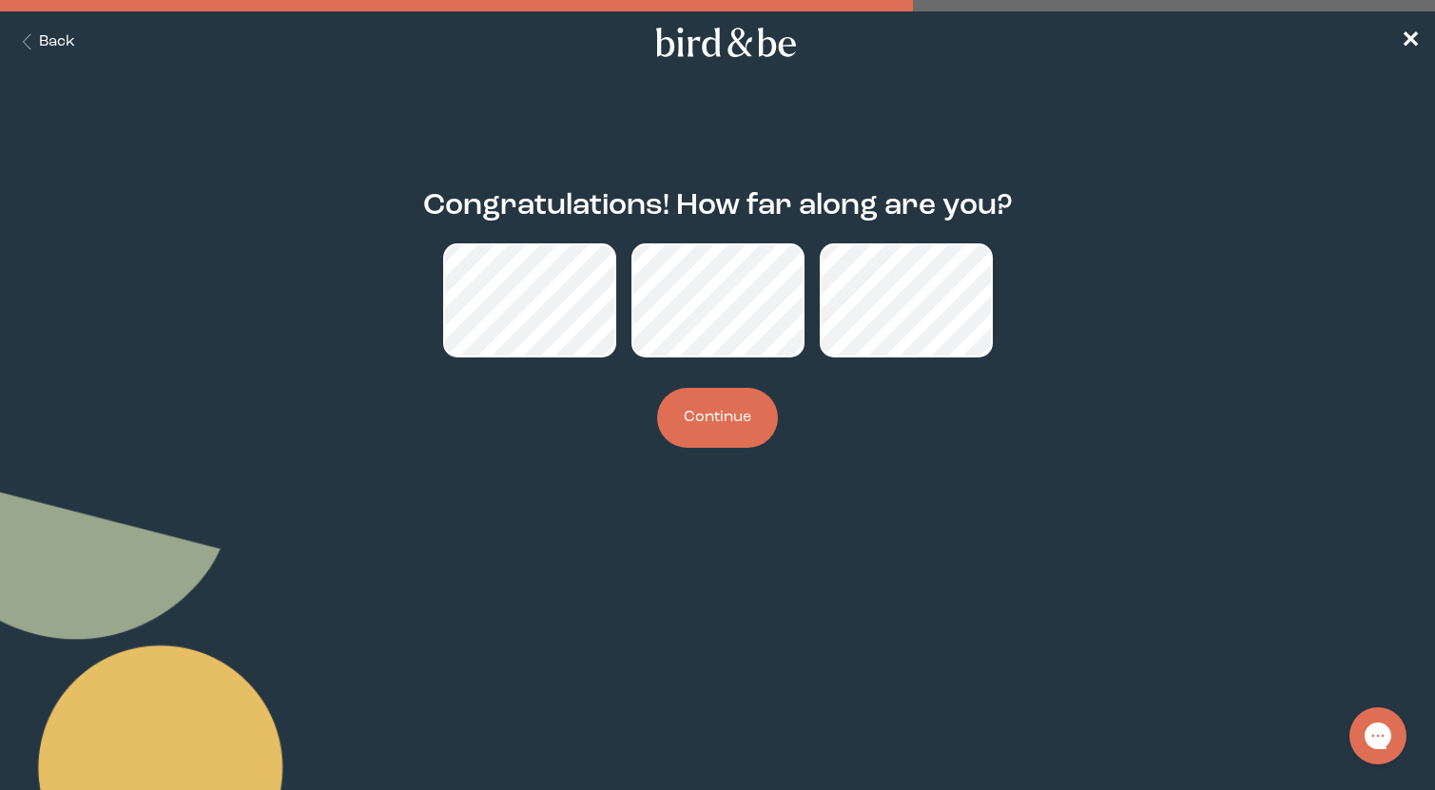
click at [713, 423] on button "Continue" at bounding box center [717, 418] width 121 height 60
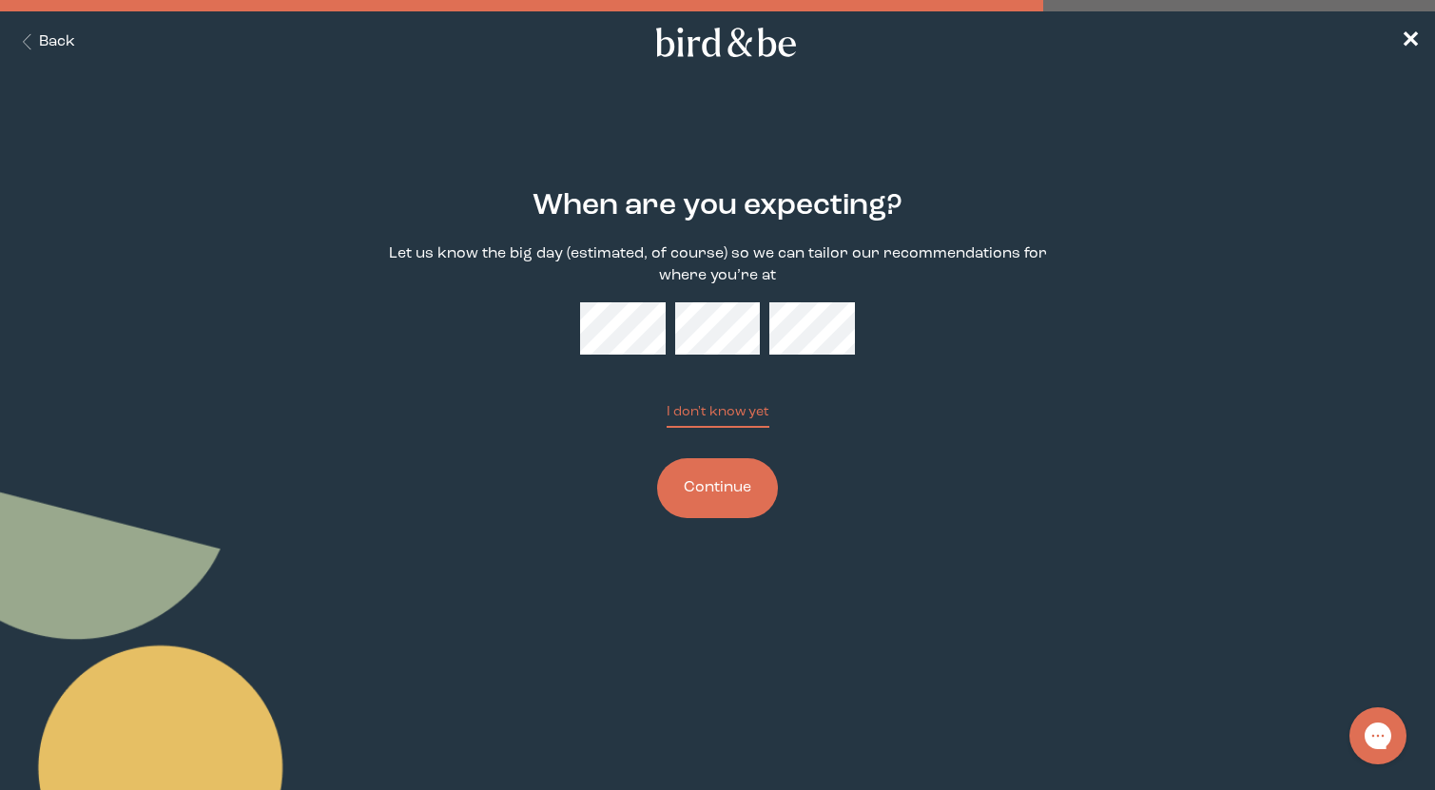
click at [715, 482] on button "Continue" at bounding box center [717, 488] width 121 height 60
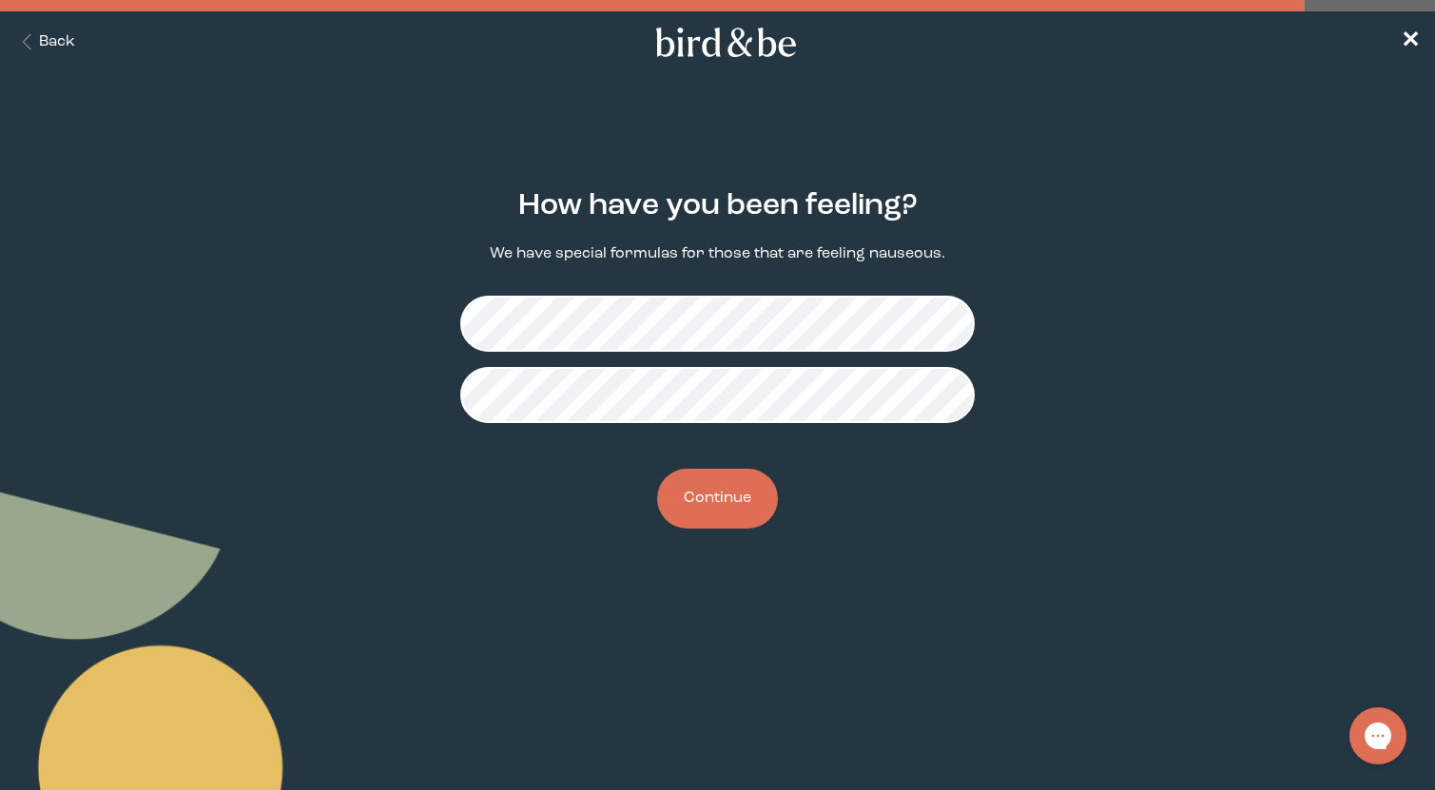
click at [728, 502] on button "Continue" at bounding box center [717, 499] width 121 height 60
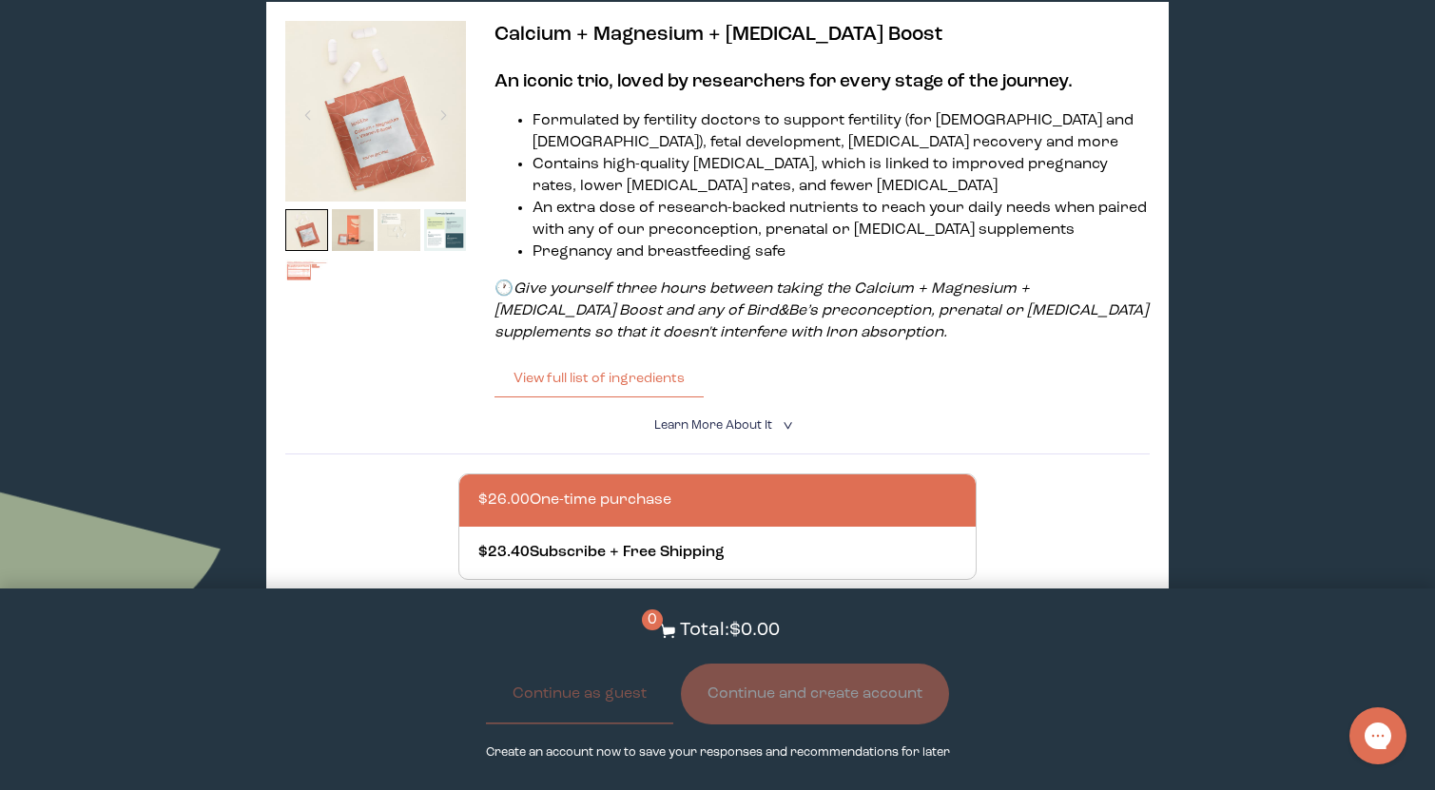
scroll to position [329, 0]
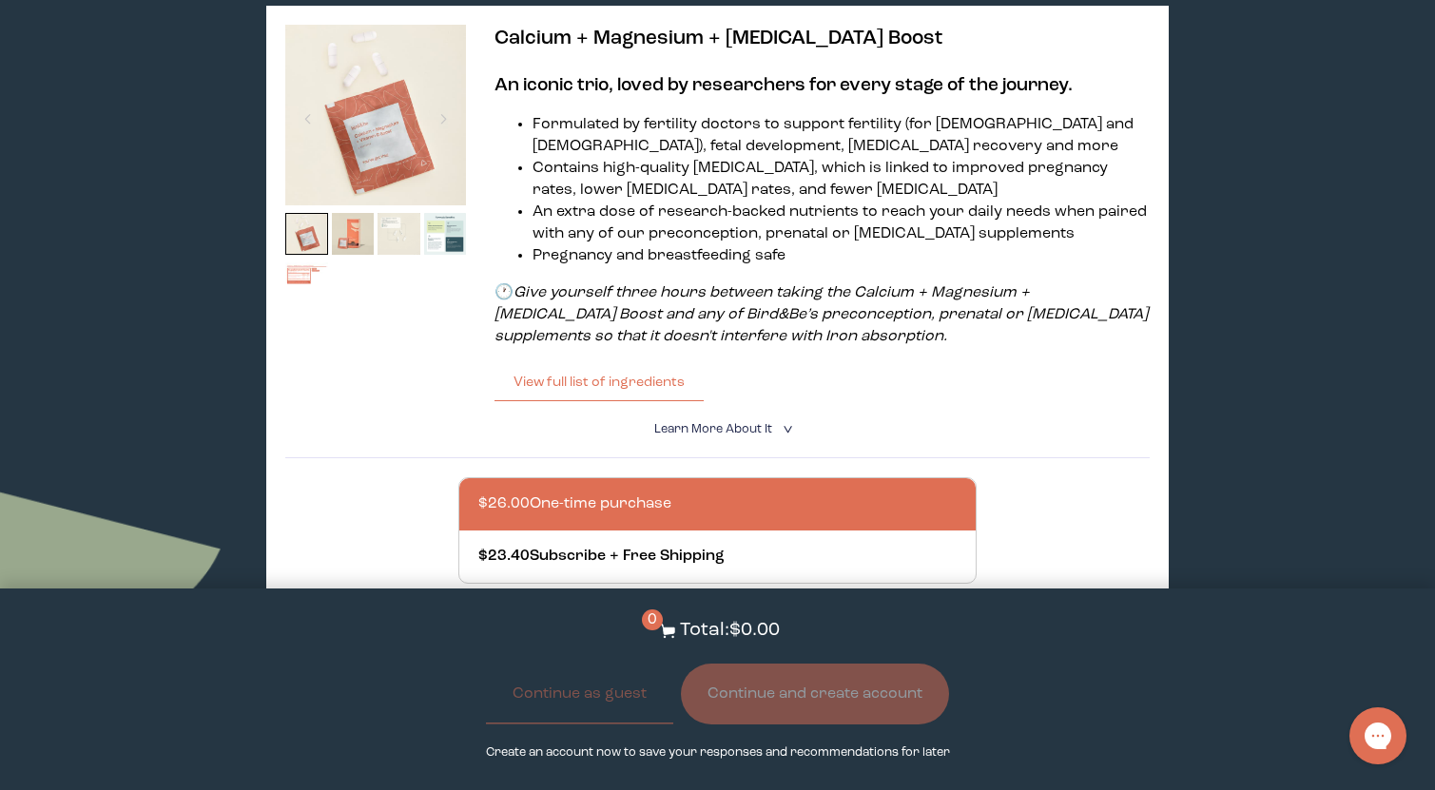
click at [819, 337] on p "🕐 Give yourself three hours between taking the Calcium + Magnesium + [MEDICAL_D…" at bounding box center [821, 315] width 655 height 66
click at [820, 338] on p "🕐 Give yourself three hours between taking the Calcium + Magnesium + [MEDICAL_D…" at bounding box center [821, 315] width 655 height 66
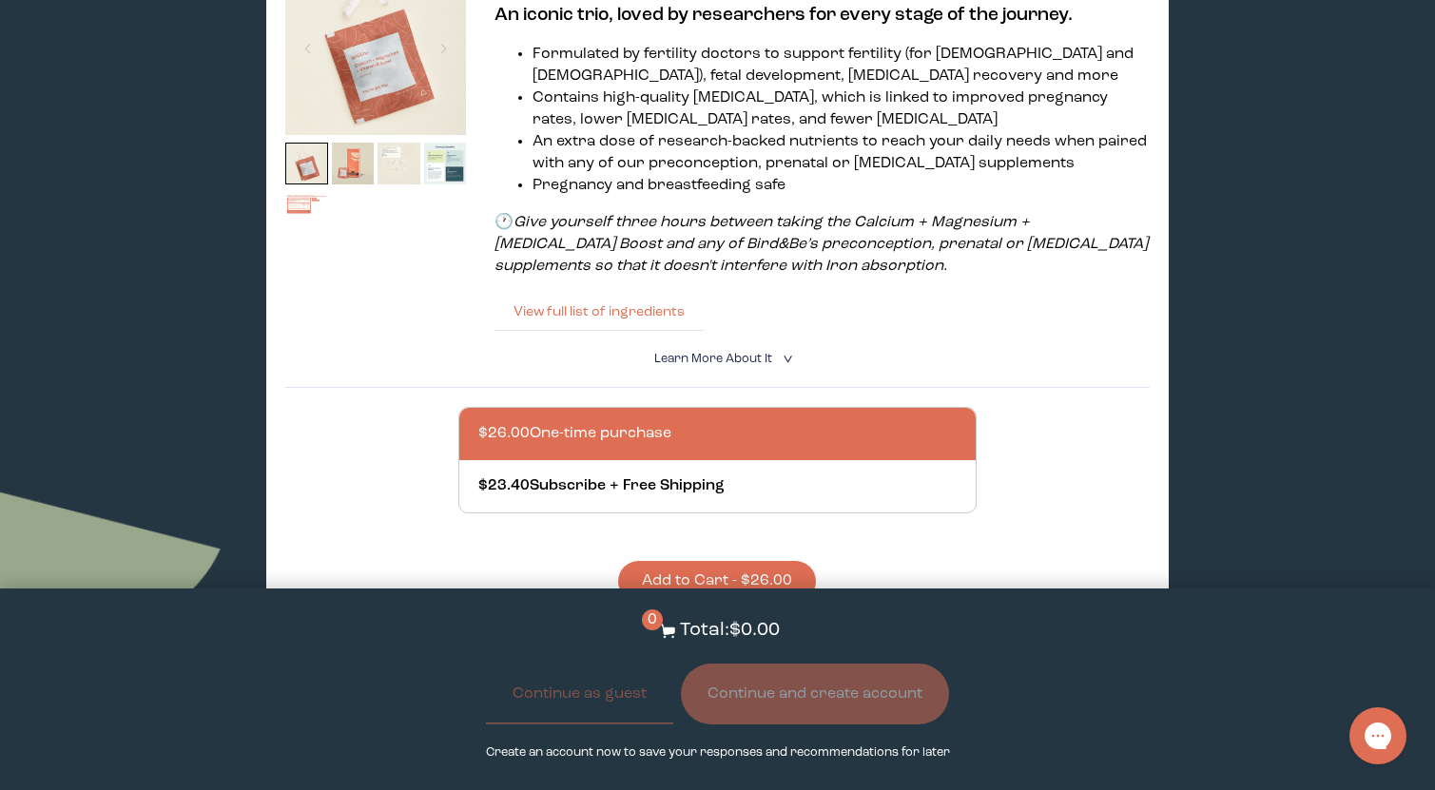
scroll to position [397, 0]
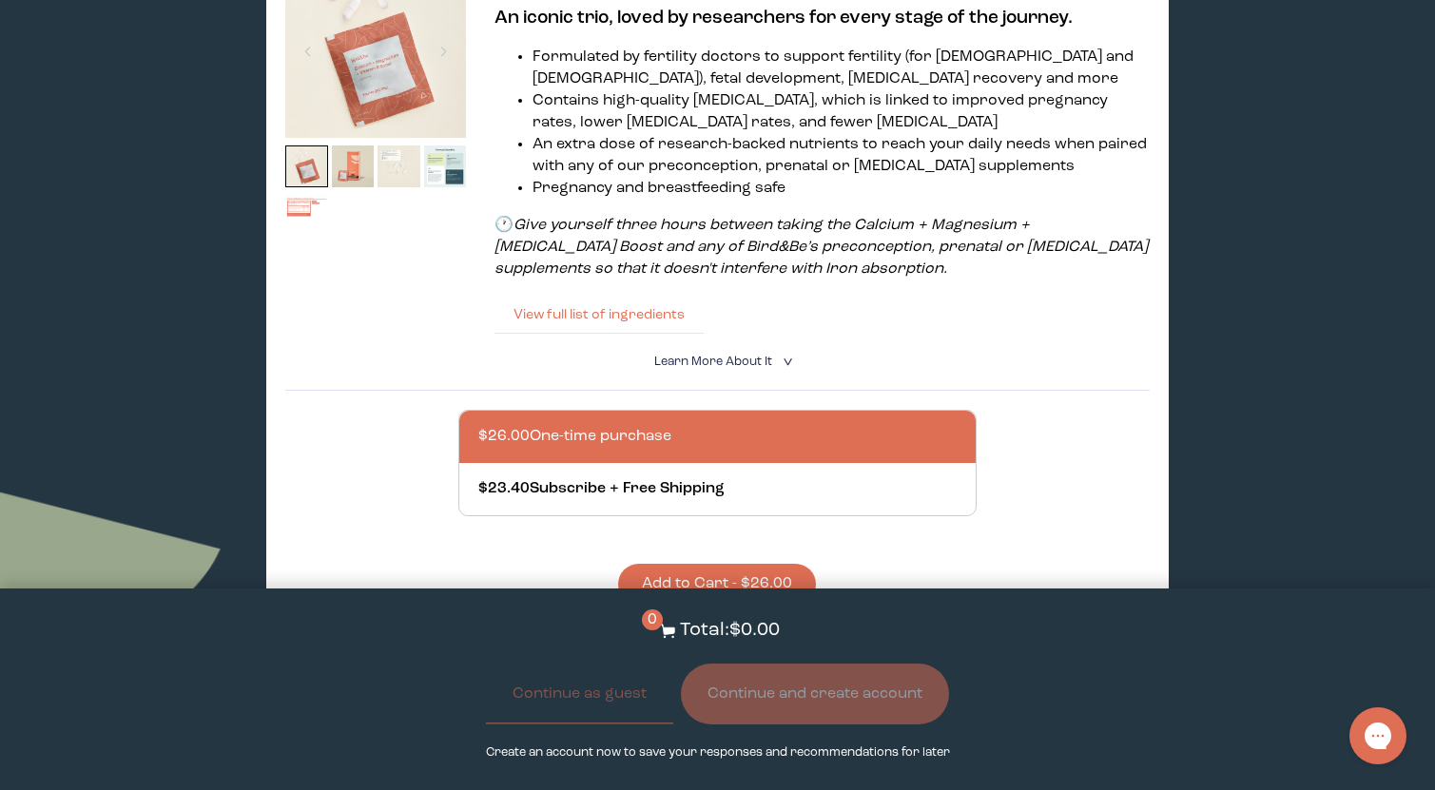
click at [602, 303] on button "View full list of ingredients" at bounding box center [598, 315] width 209 height 38
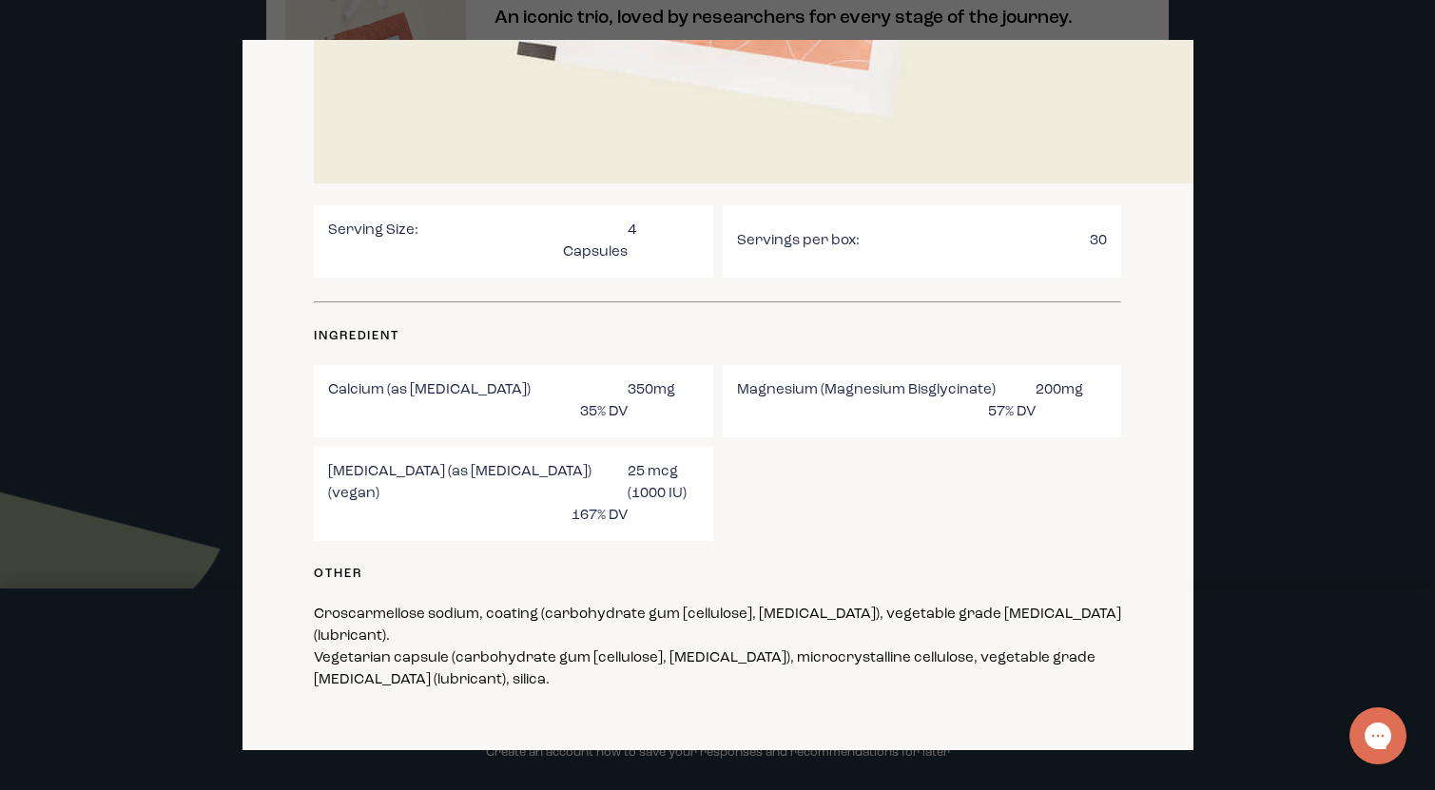
scroll to position [614, 0]
click at [1307, 216] on div at bounding box center [717, 395] width 1435 height 790
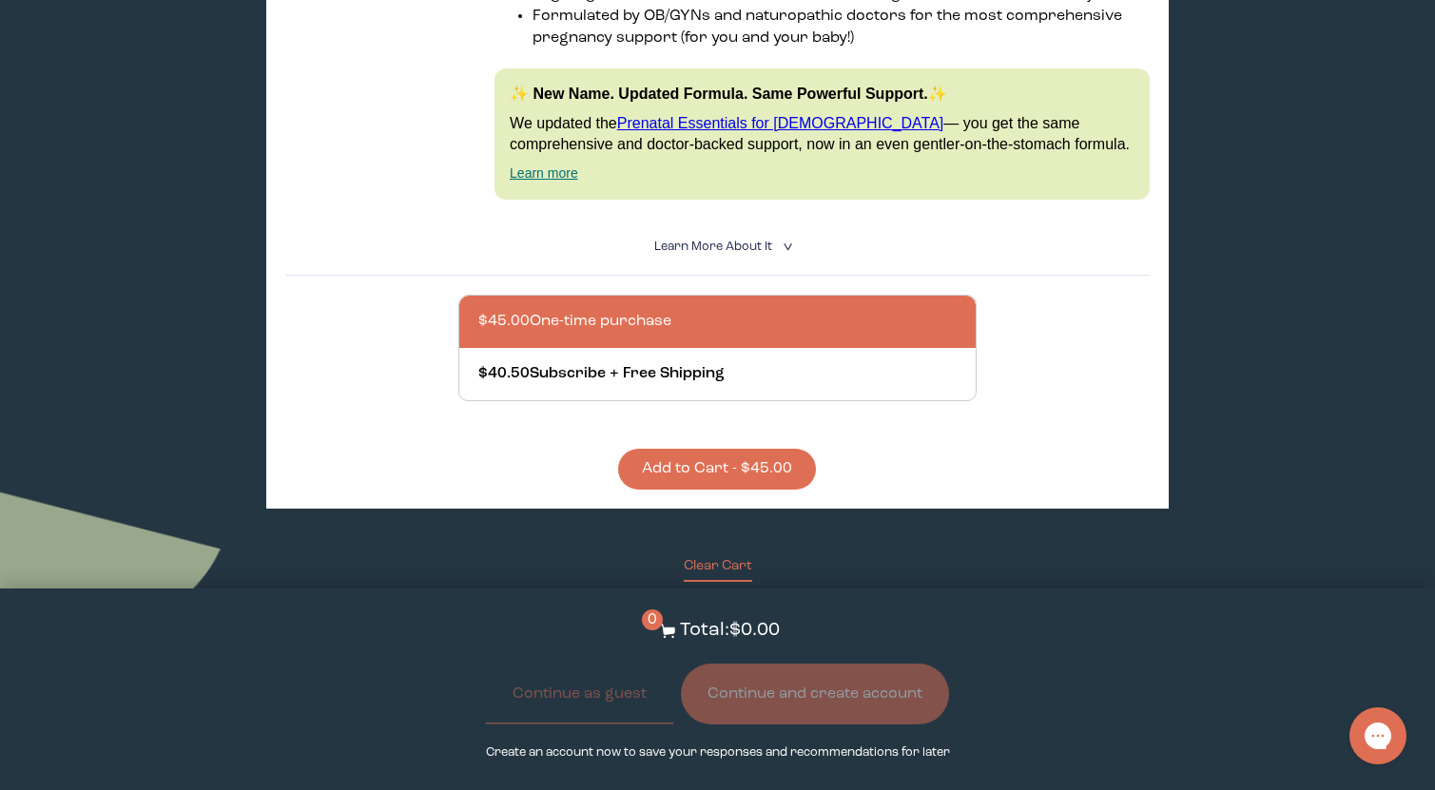
scroll to position [1336, 0]
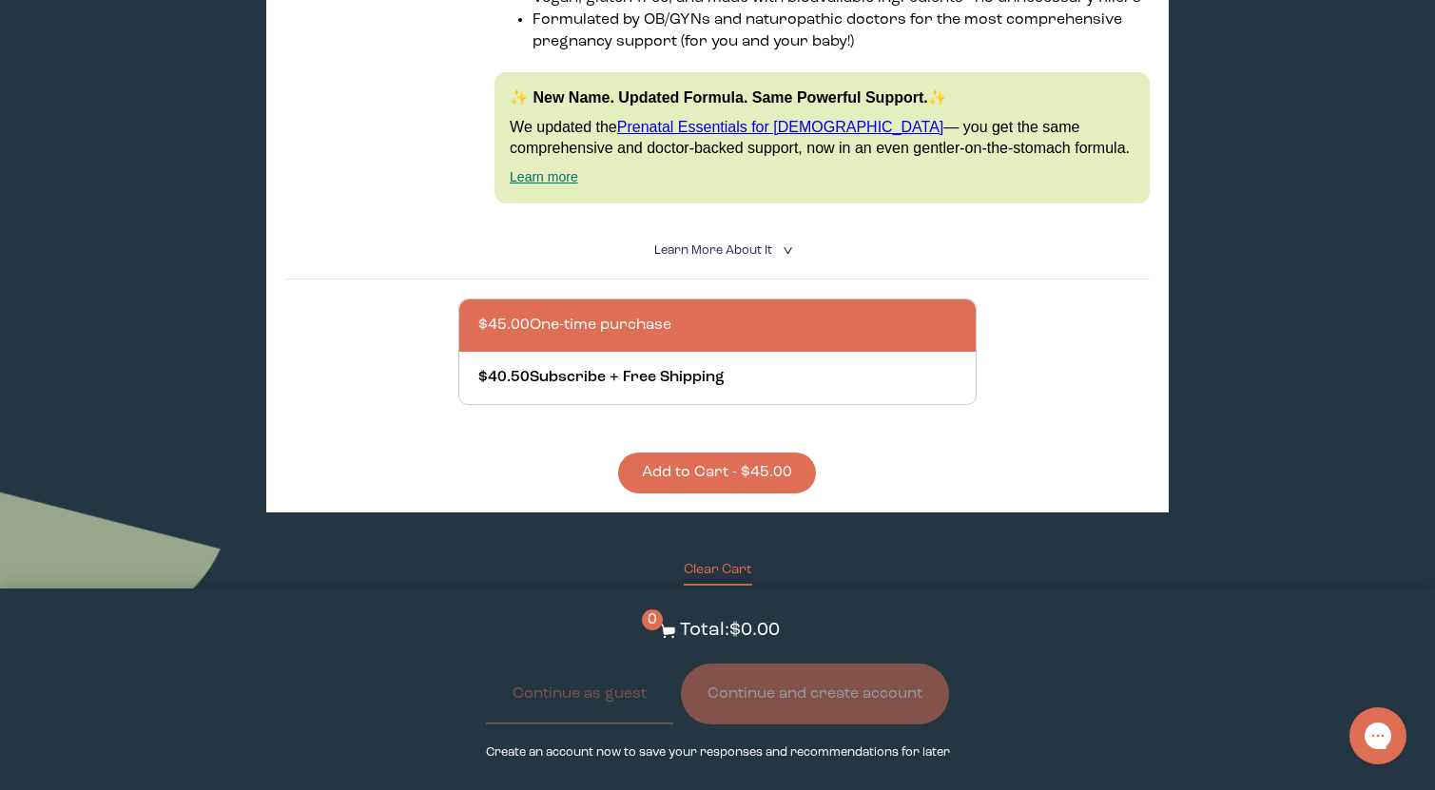
click at [709, 223] on details "Learn More About it < What makes it special 30 daily packs to simplify your rou…" at bounding box center [717, 251] width 864 height 57
click at [714, 244] on span "Learn More About it" at bounding box center [713, 250] width 118 height 12
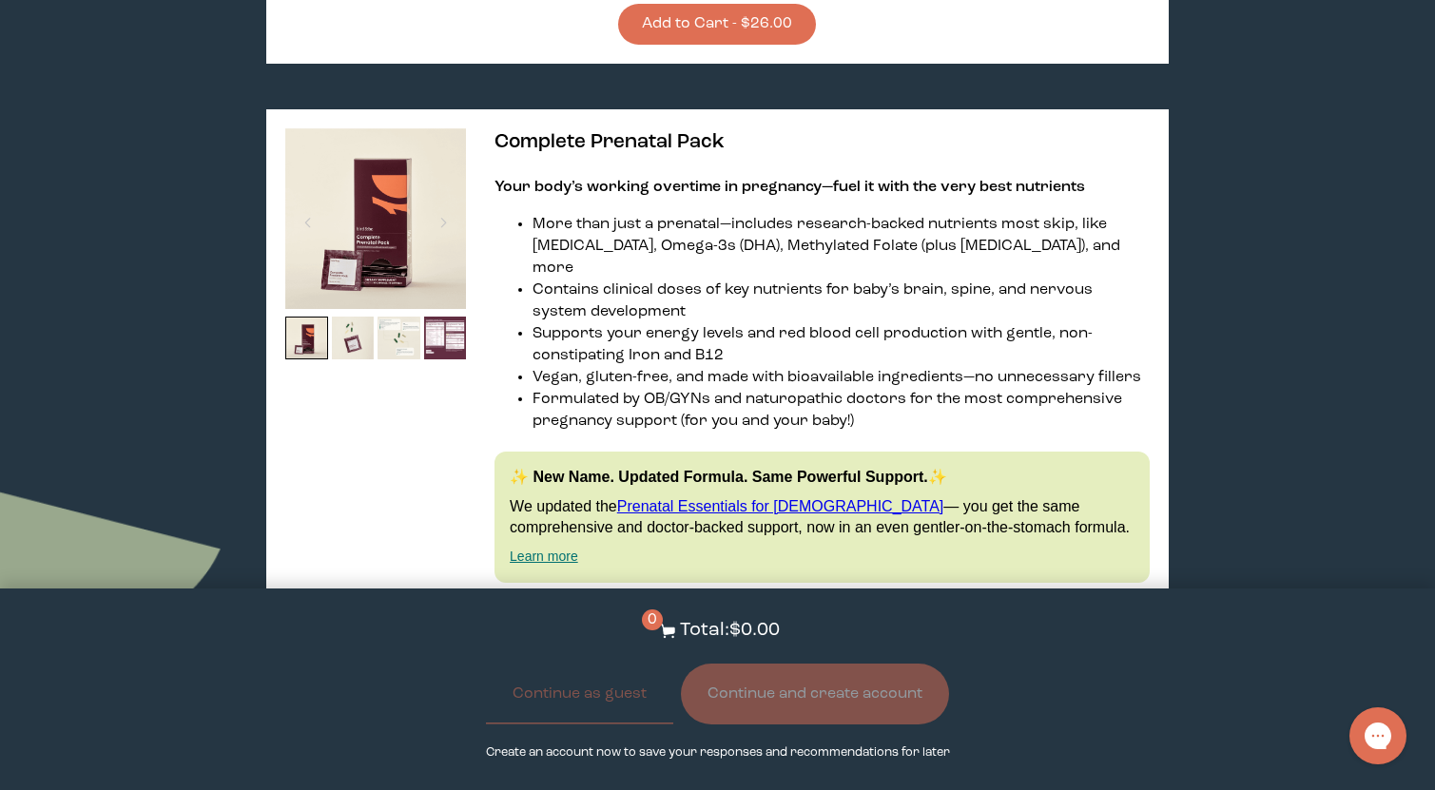
scroll to position [964, 0]
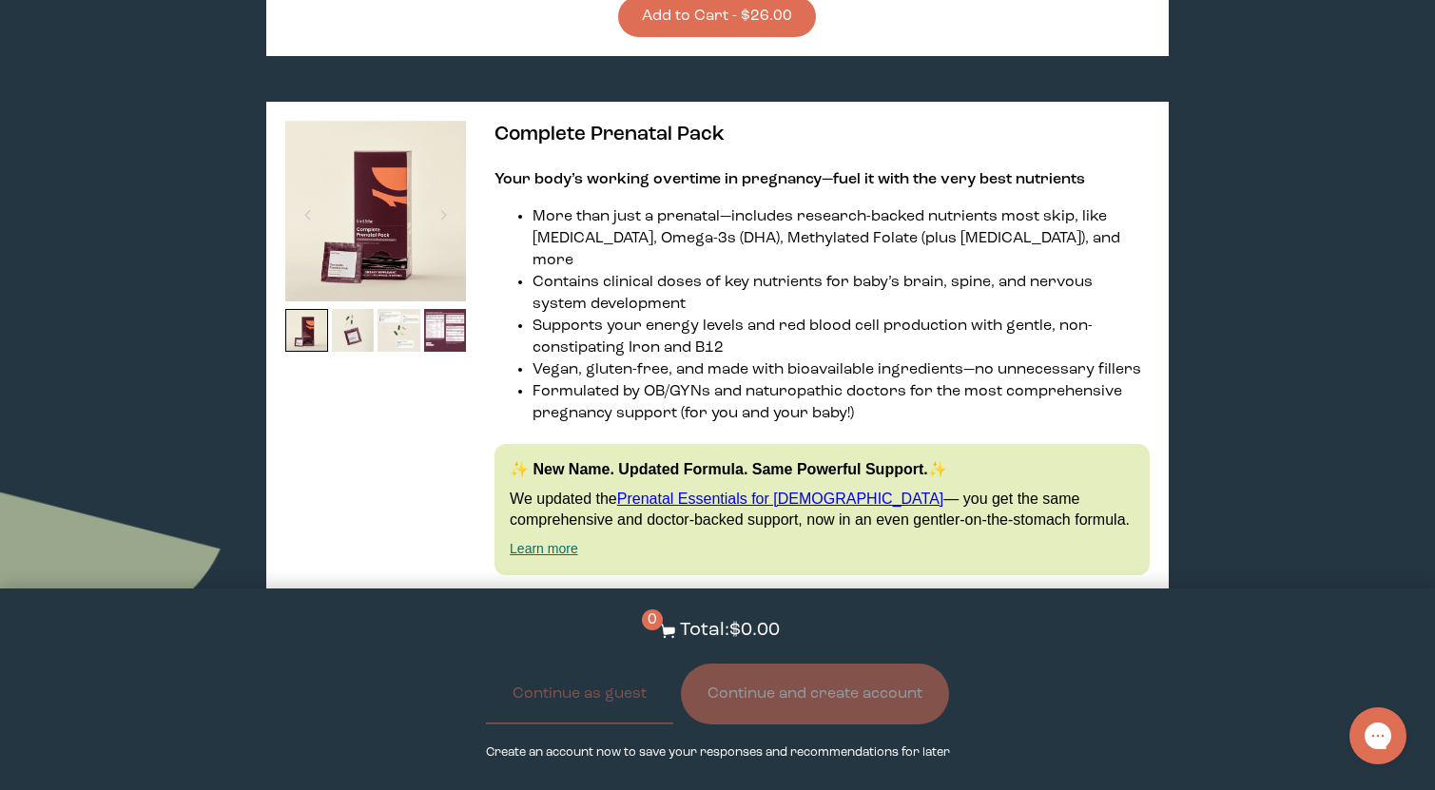
click at [629, 171] on div "Complete Prenatal Pack Your body’s working overtime in pregnancy—fuel it with t…" at bounding box center [717, 686] width 902 height 1169
click at [425, 193] on img at bounding box center [375, 211] width 181 height 181
